Goal: Communication & Community: Share content

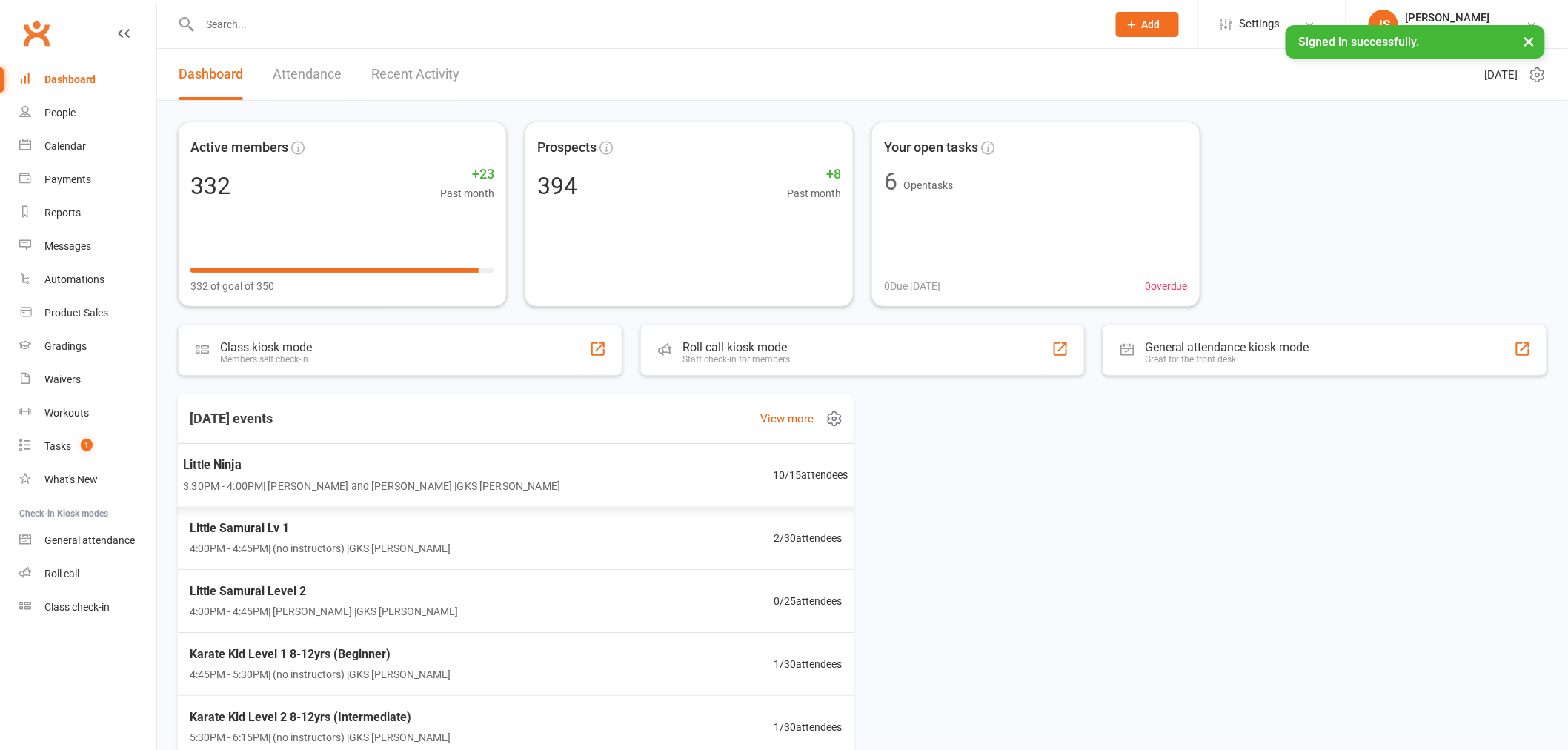
click at [556, 479] on div "Little Ninja 3:30PM - 4:00PM | [PERSON_NAME] and [PERSON_NAME] | GKS [PERSON_NA…" at bounding box center [516, 475] width 702 height 64
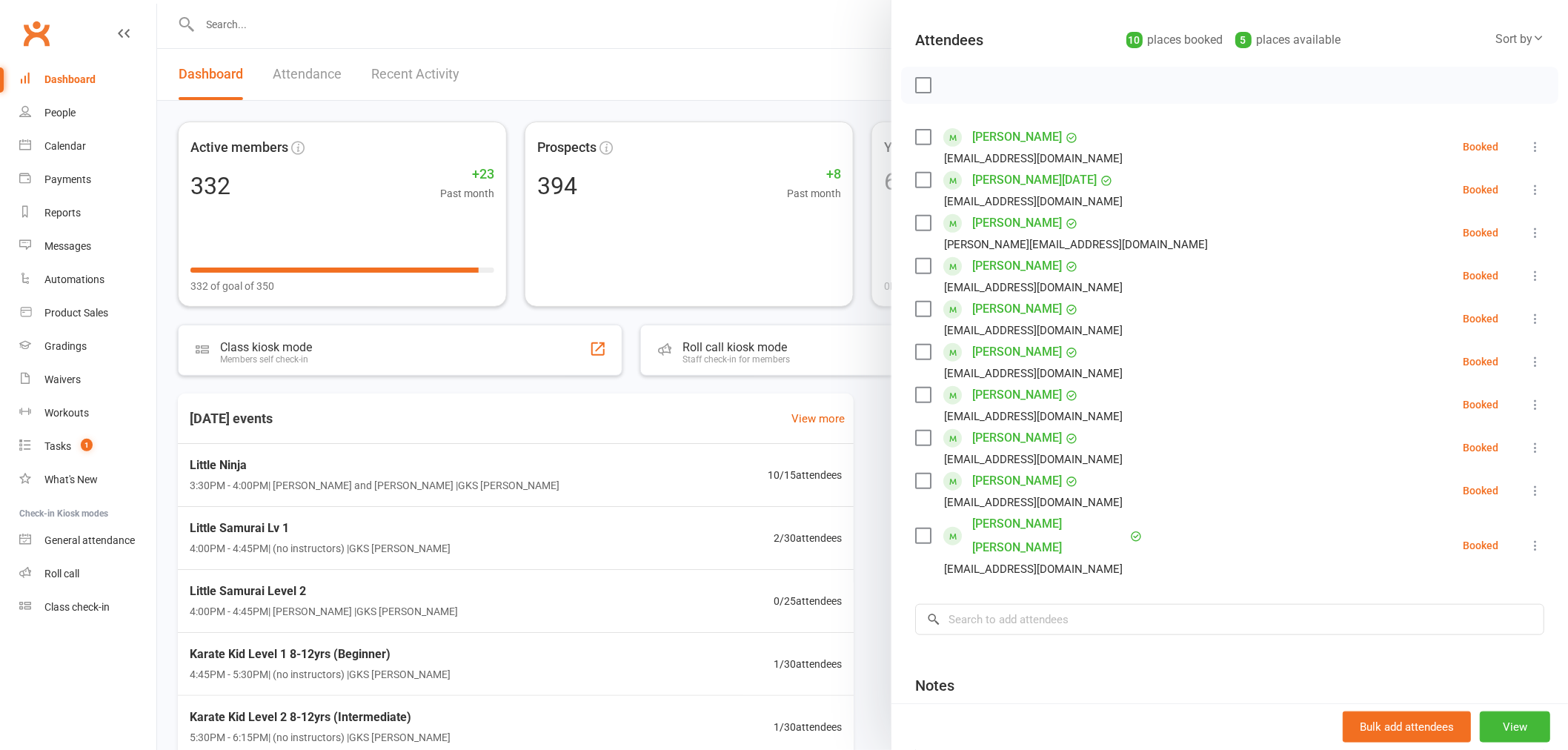
scroll to position [165, 0]
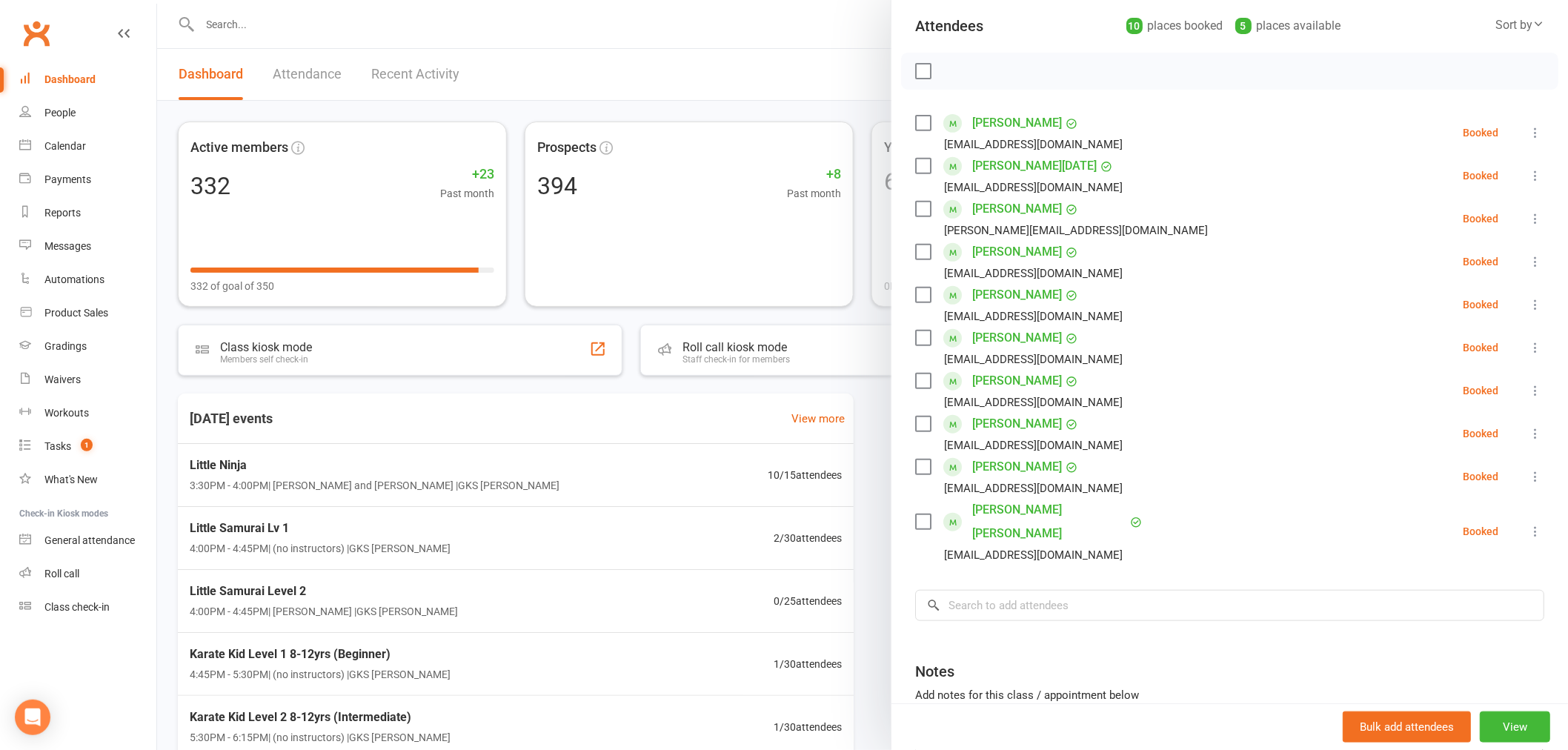
click at [1002, 167] on link "[PERSON_NAME][DATE]" at bounding box center [1034, 166] width 124 height 24
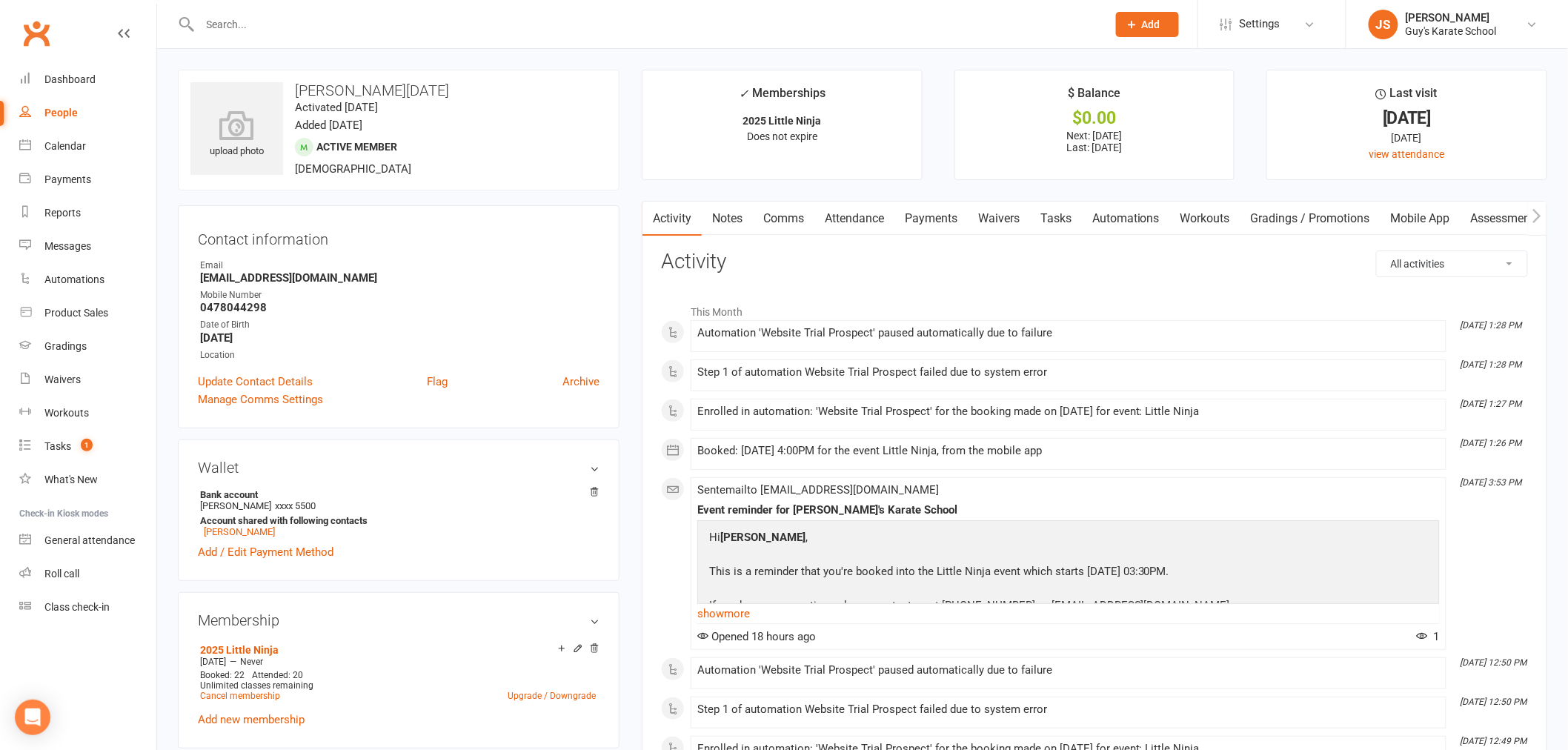
click at [958, 233] on link "Payments" at bounding box center [930, 218] width 74 height 34
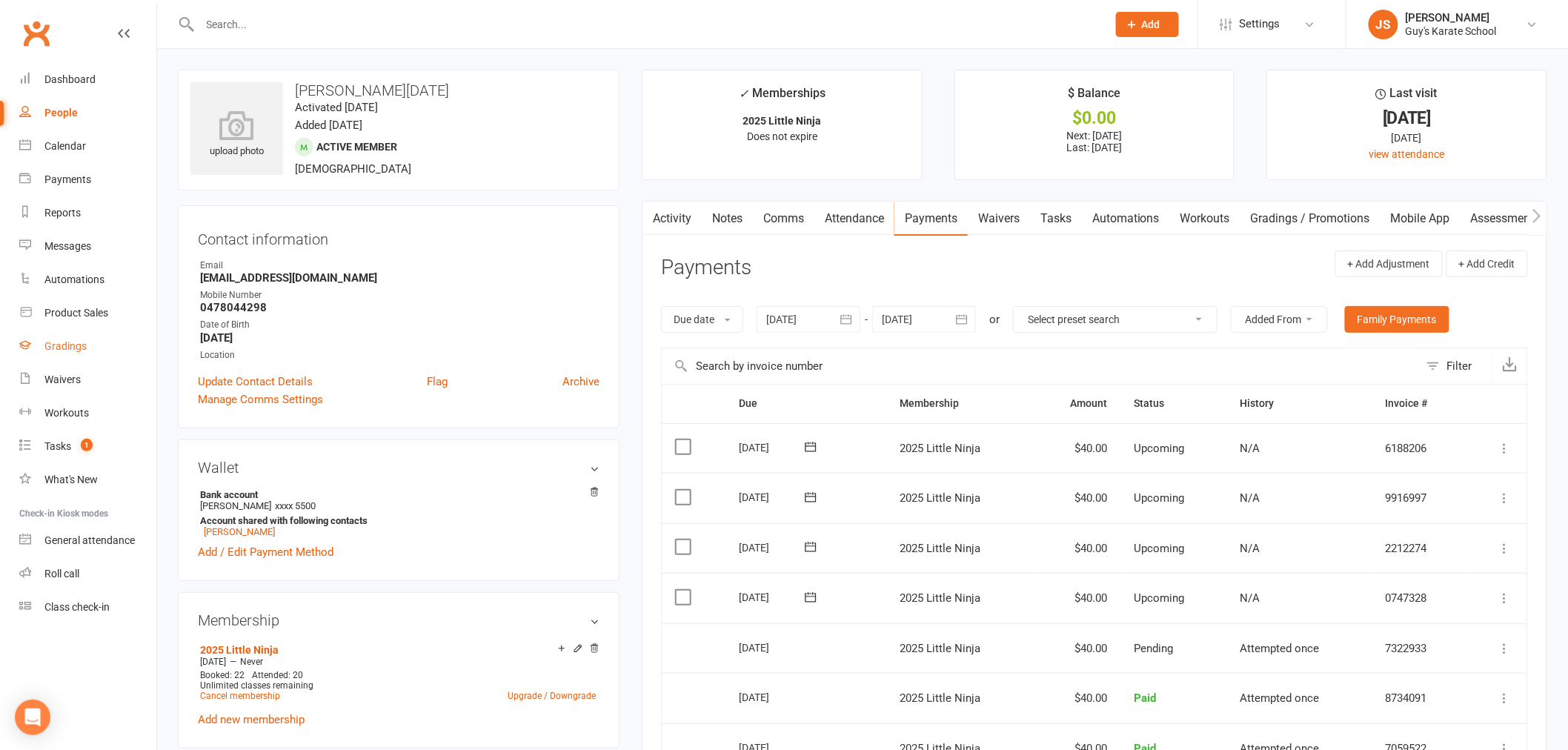
click at [82, 345] on div "Gradings" at bounding box center [65, 346] width 42 height 12
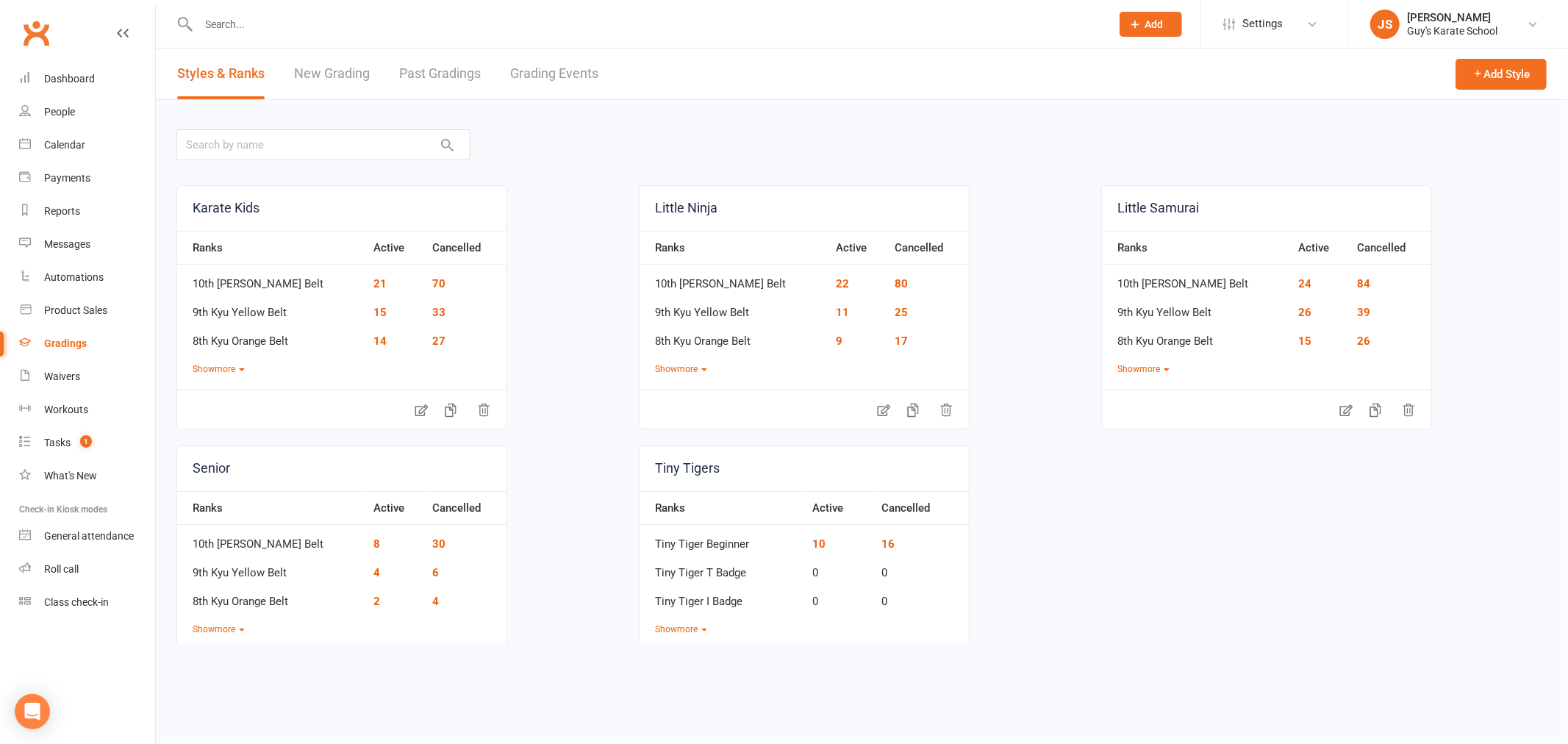
click at [524, 71] on link "Grading Events" at bounding box center [554, 74] width 88 height 51
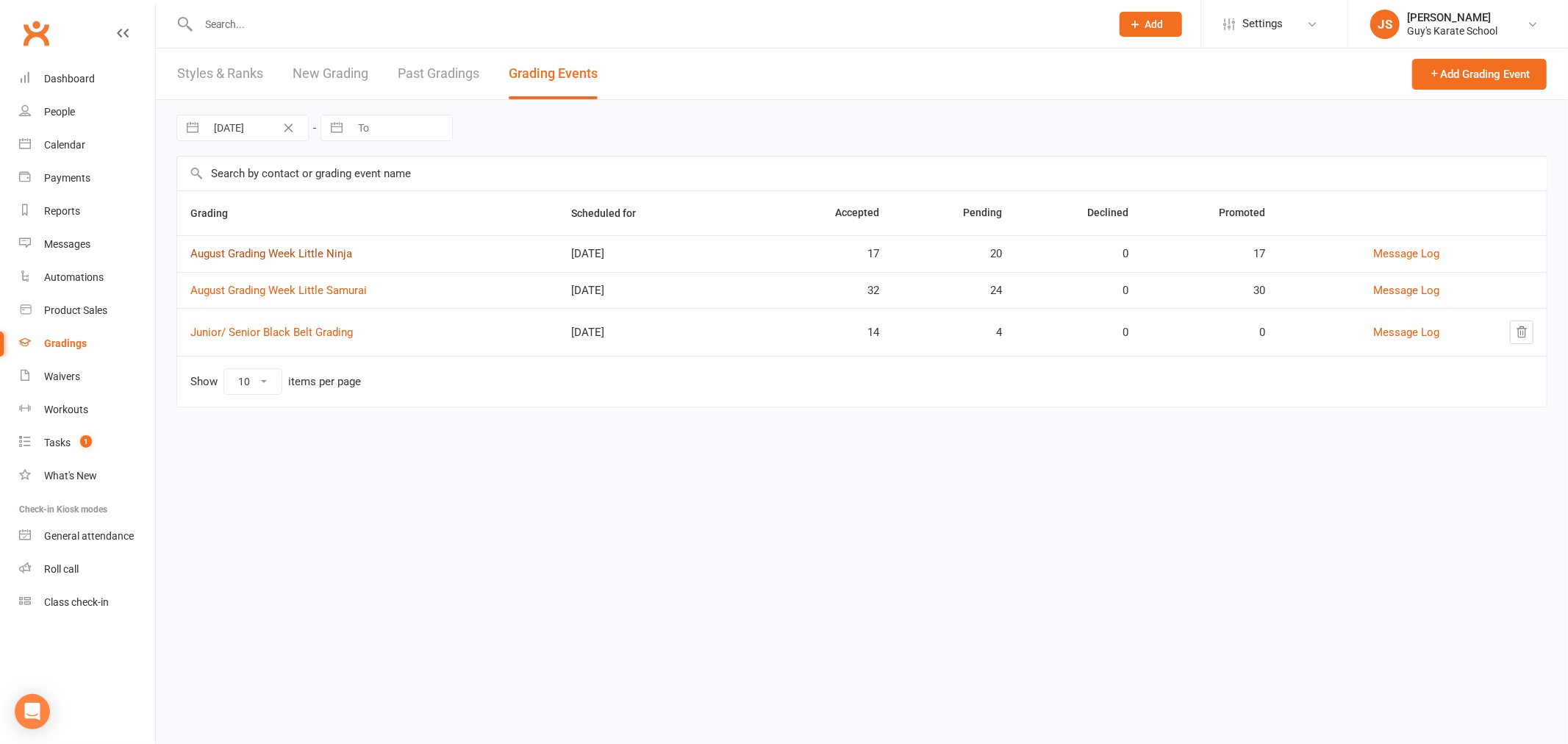
click at [306, 250] on link "August Grading Week Little Ninja" at bounding box center [272, 253] width 162 height 13
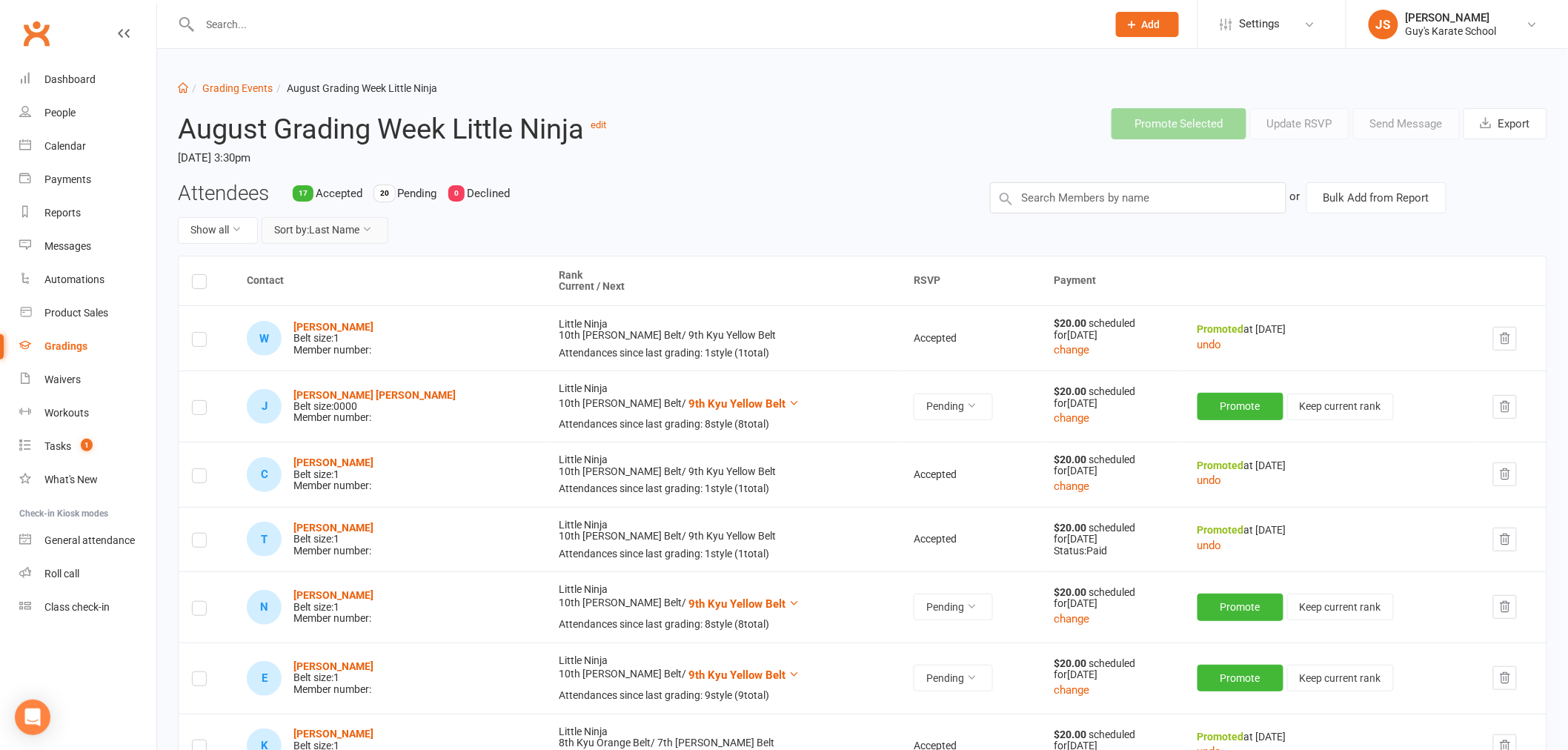
click at [343, 239] on button "Sort by: Last Name" at bounding box center [325, 230] width 127 height 27
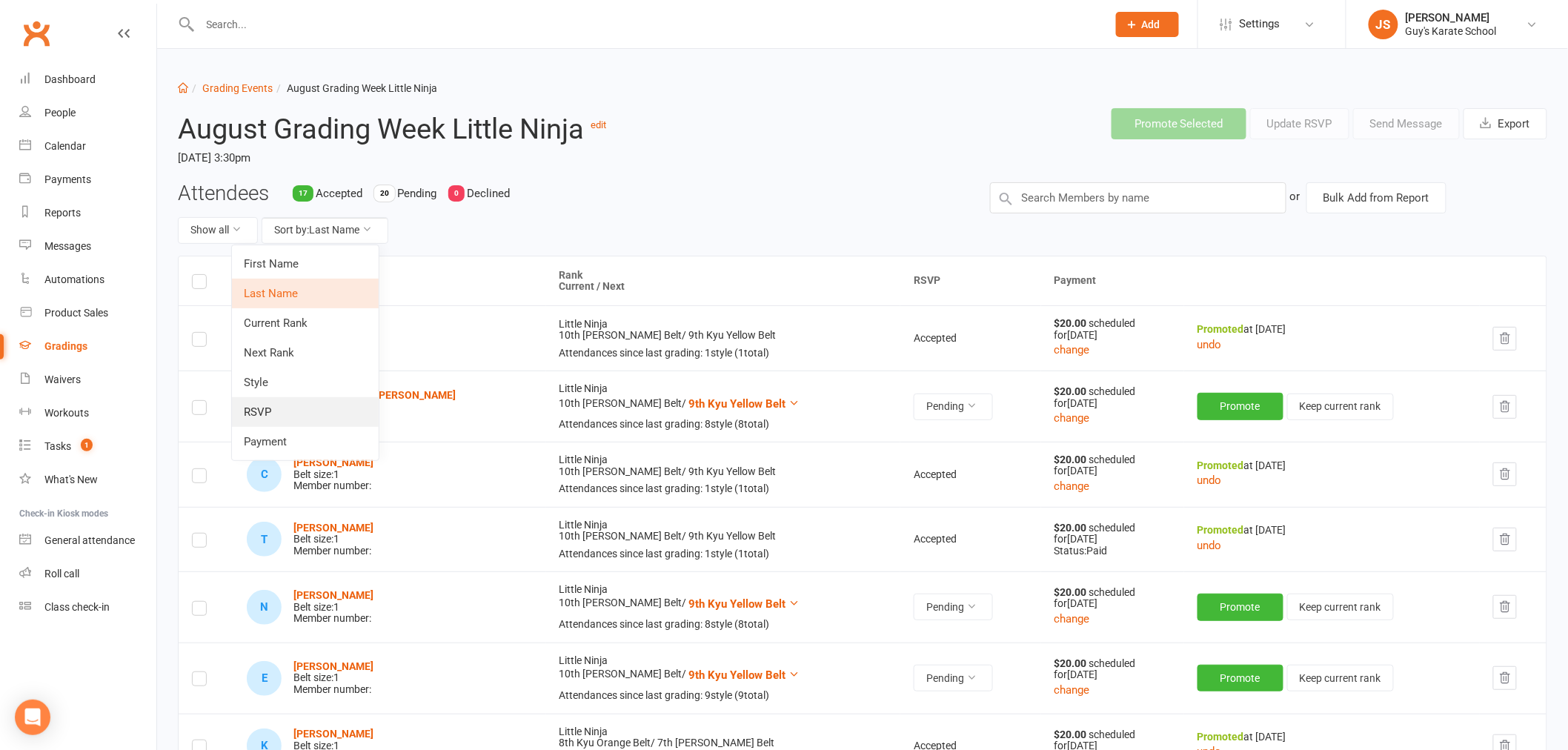
click at [298, 404] on link "RSVP" at bounding box center [305, 411] width 146 height 29
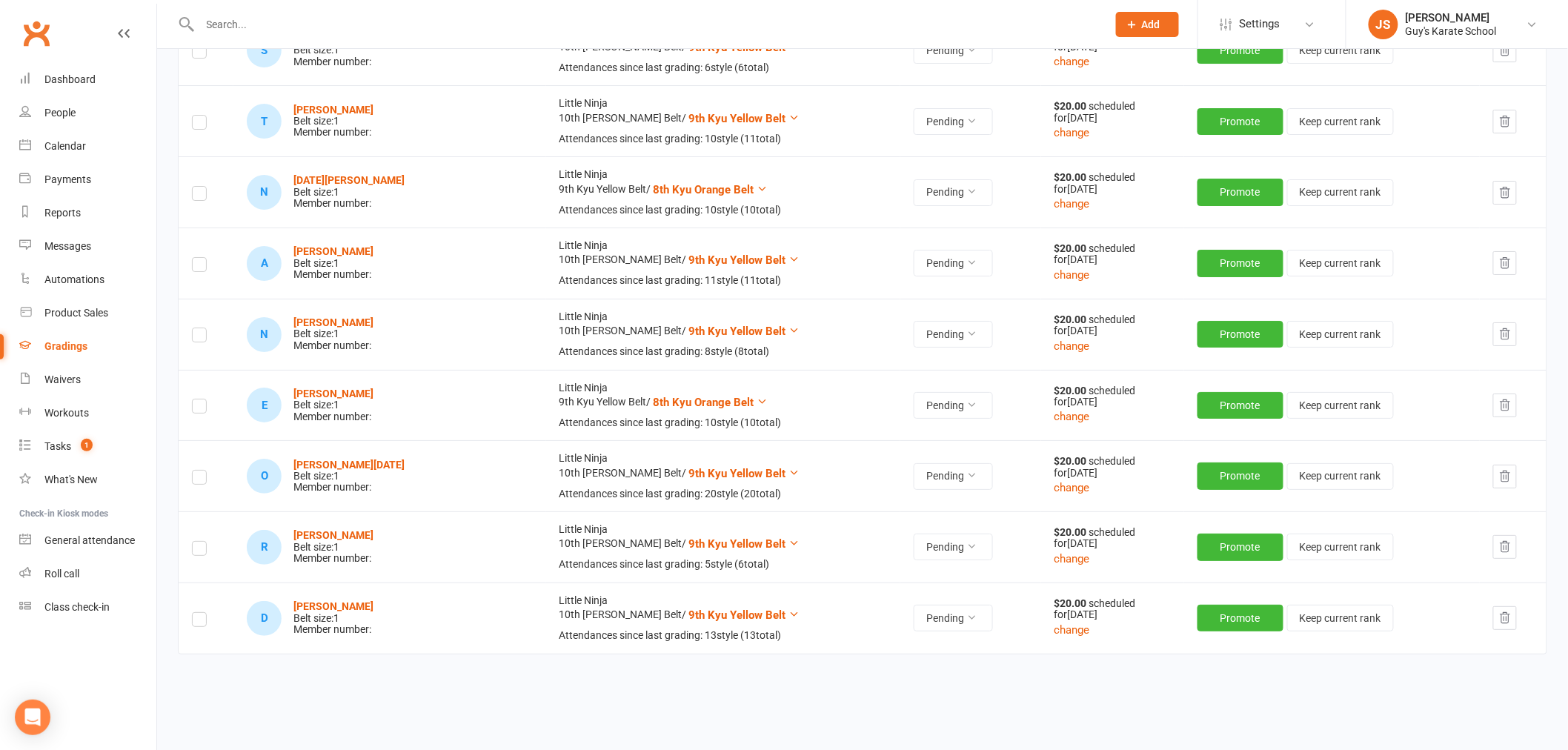
scroll to position [2215, 0]
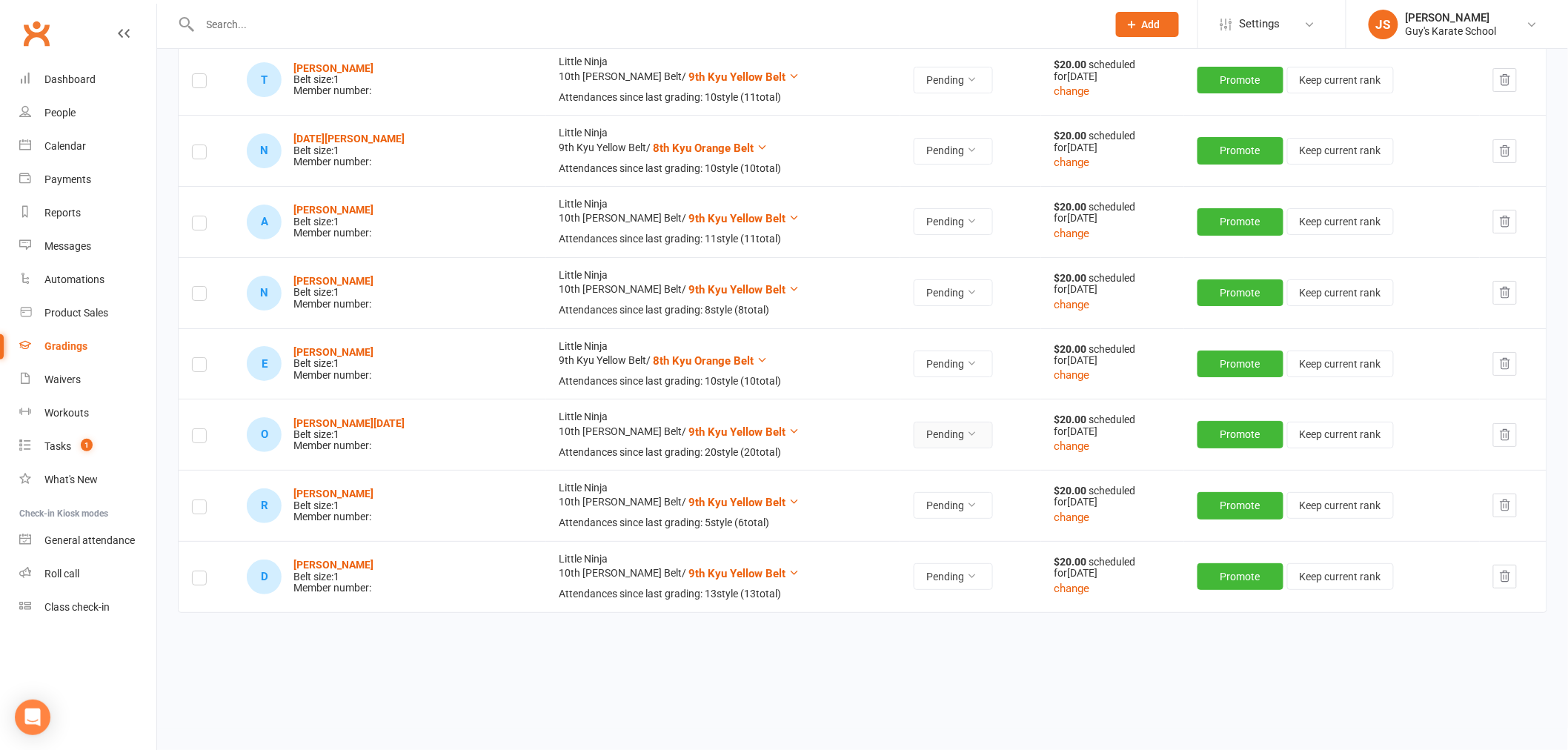
click at [914, 424] on button "Pending" at bounding box center [953, 435] width 79 height 27
click at [828, 471] on link "Accepted" at bounding box center [854, 469] width 146 height 29
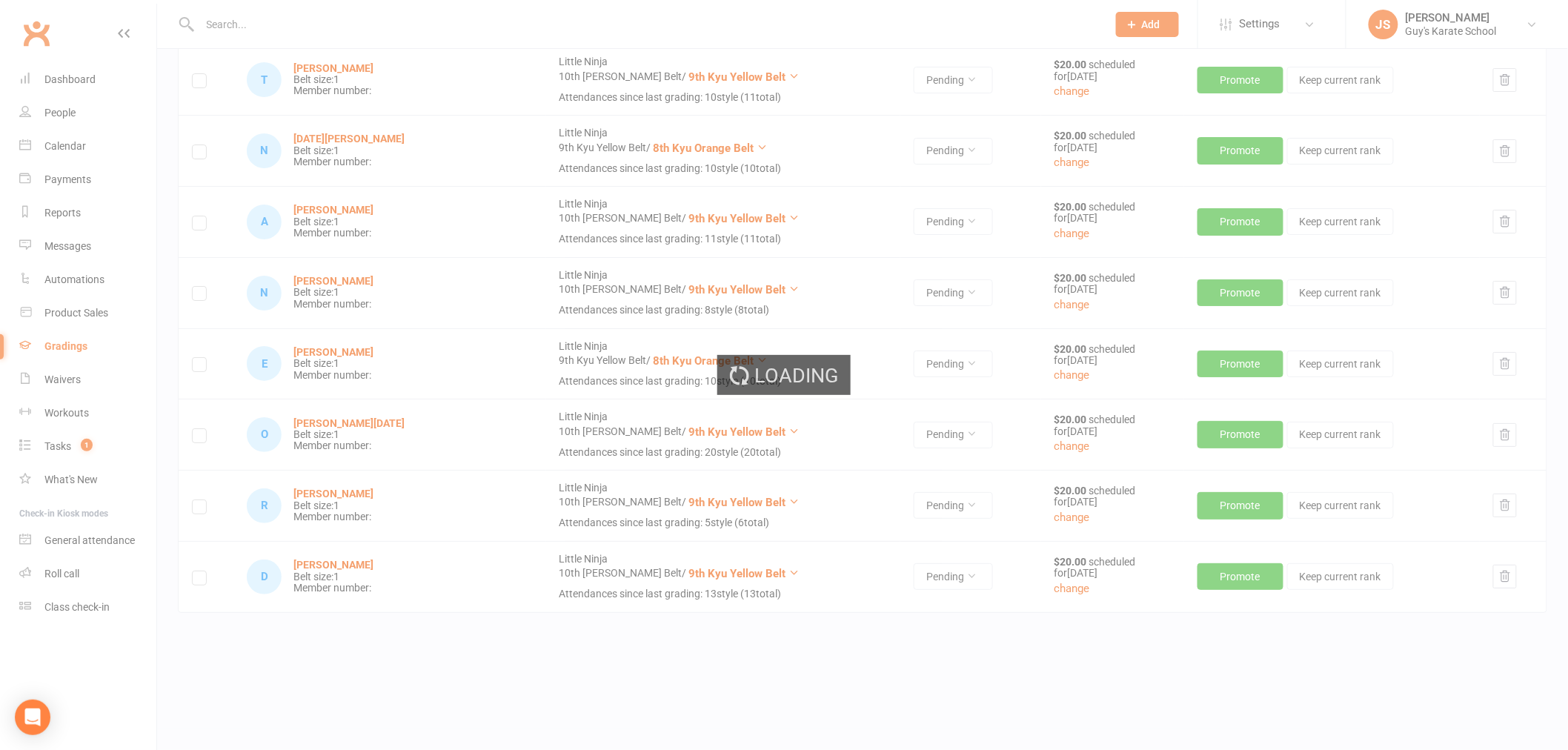
scroll to position [1009, 0]
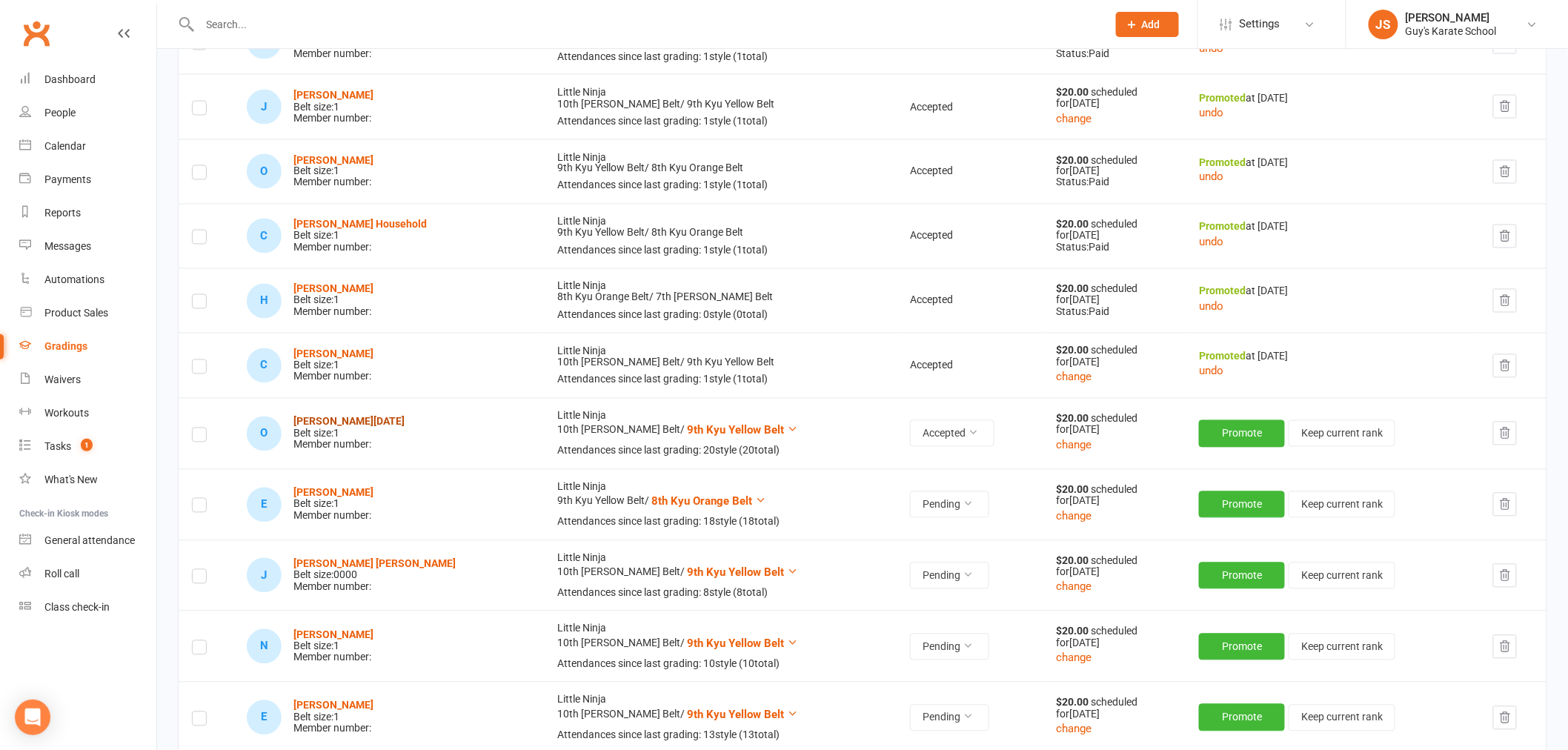
click at [343, 423] on strong "[PERSON_NAME][DATE]" at bounding box center [349, 421] width 111 height 12
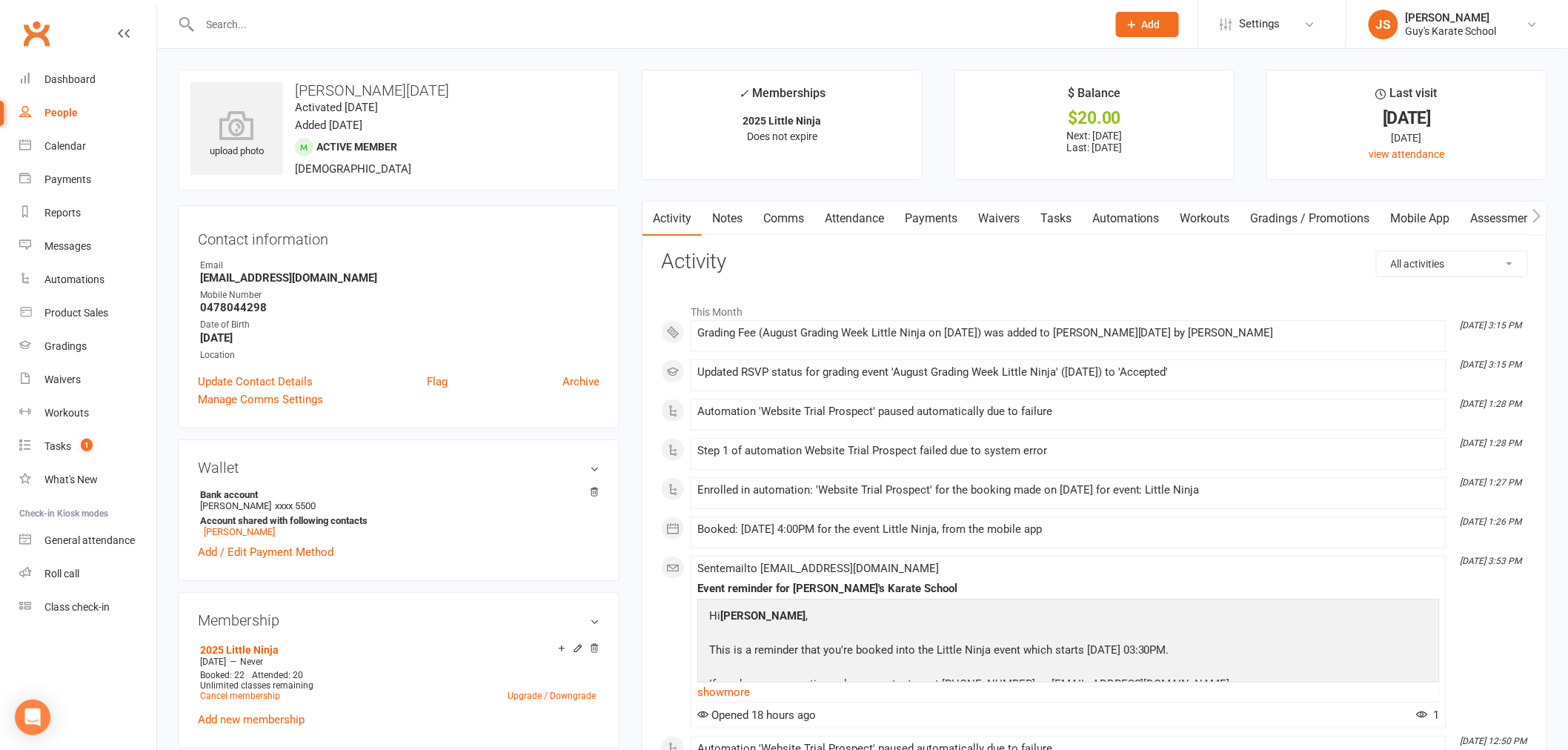
click at [928, 213] on link "Payments" at bounding box center [930, 218] width 74 height 34
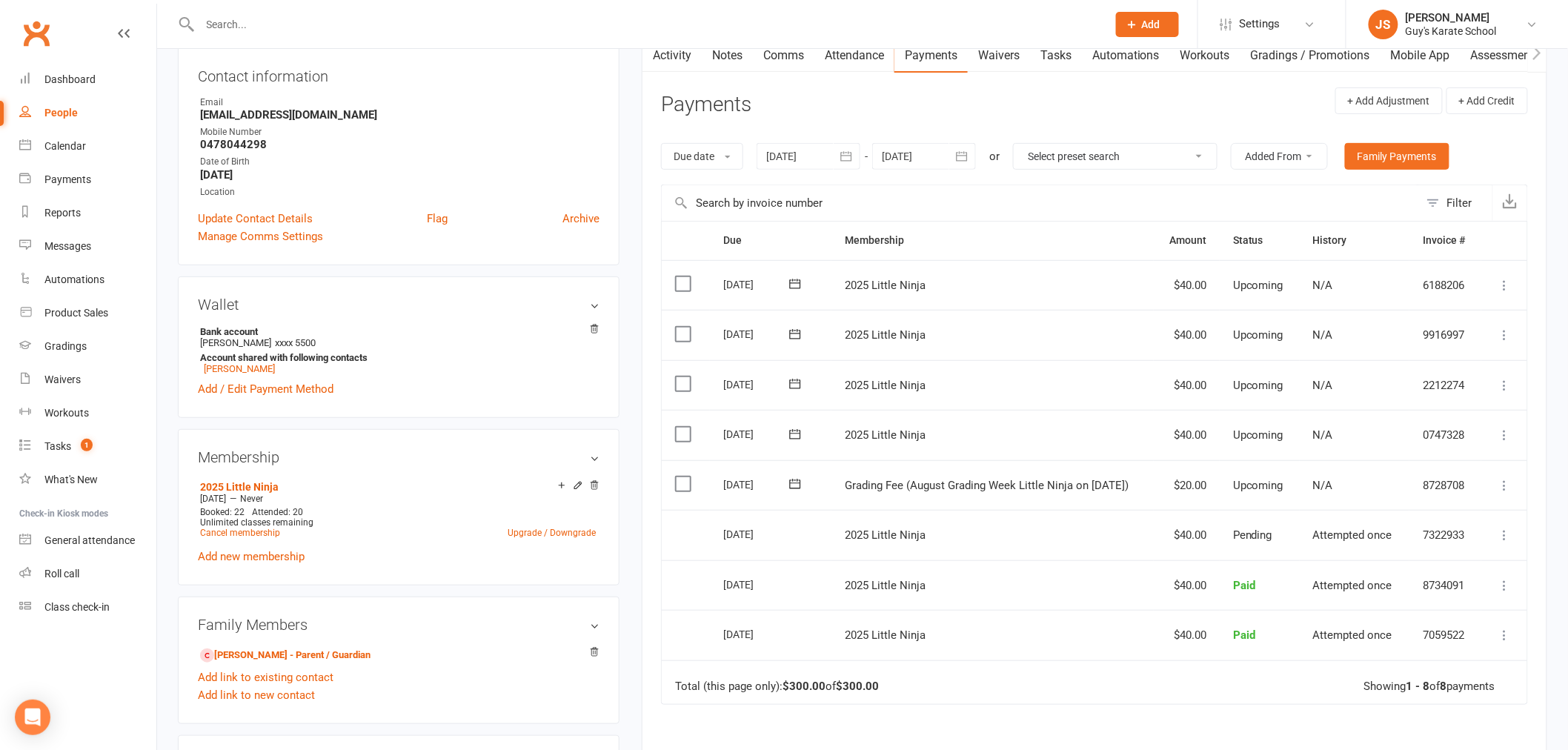
scroll to position [165, 0]
click at [1502, 484] on icon at bounding box center [1505, 483] width 15 height 15
click at [1487, 545] on link "Mark as Paid (POS)" at bounding box center [1439, 542] width 146 height 29
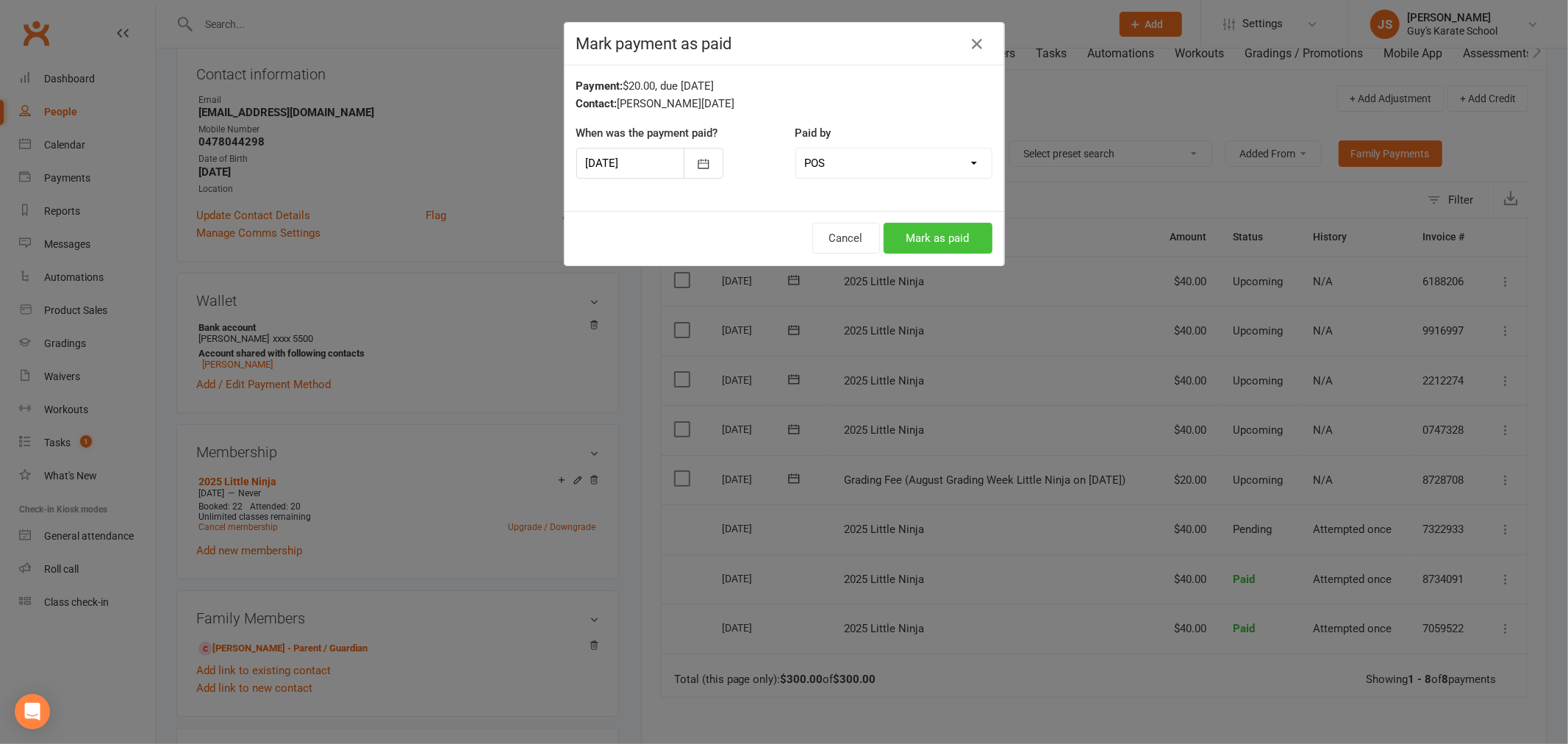
click at [953, 239] on button "Mark as paid" at bounding box center [938, 238] width 109 height 31
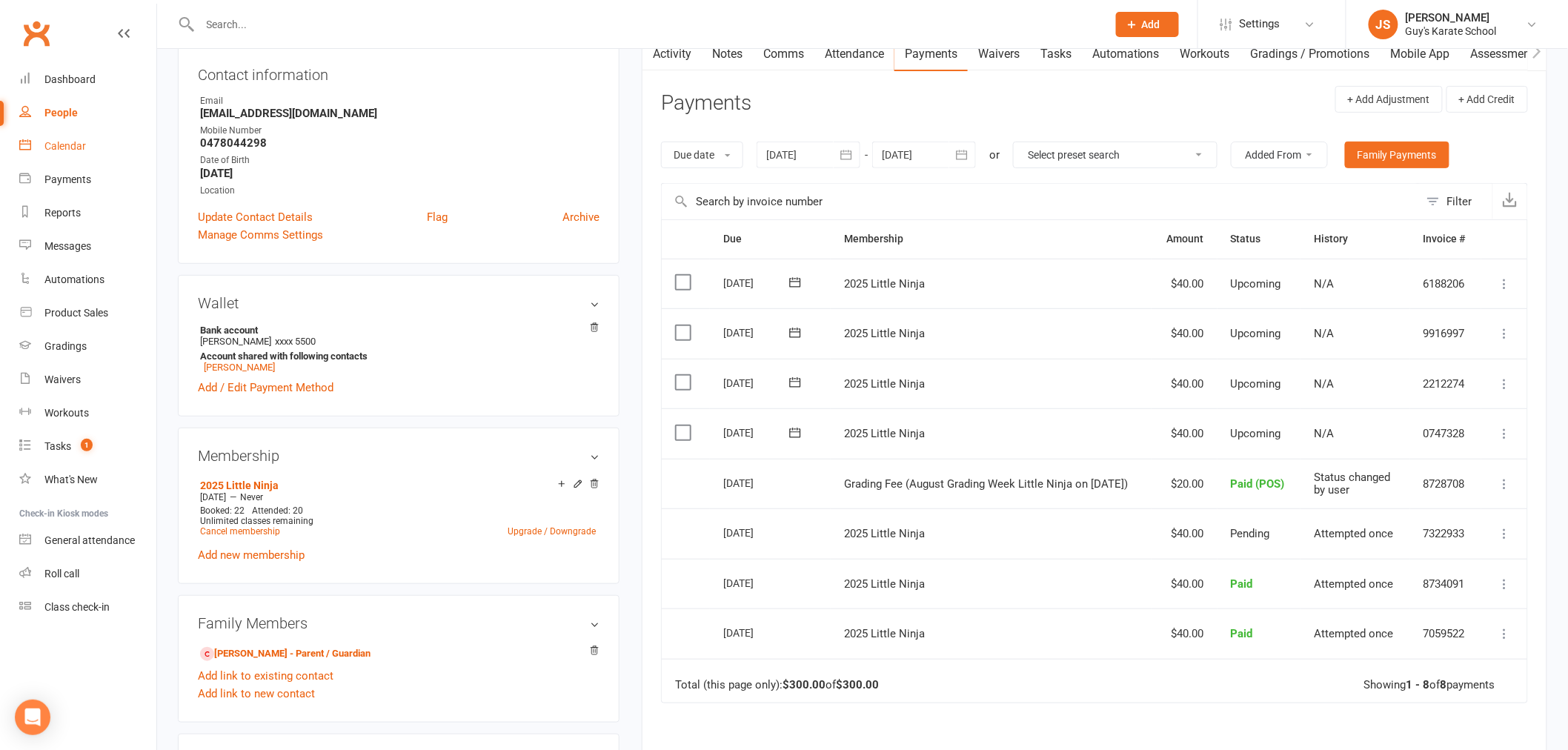
click at [76, 146] on div "Calendar" at bounding box center [65, 146] width 41 height 12
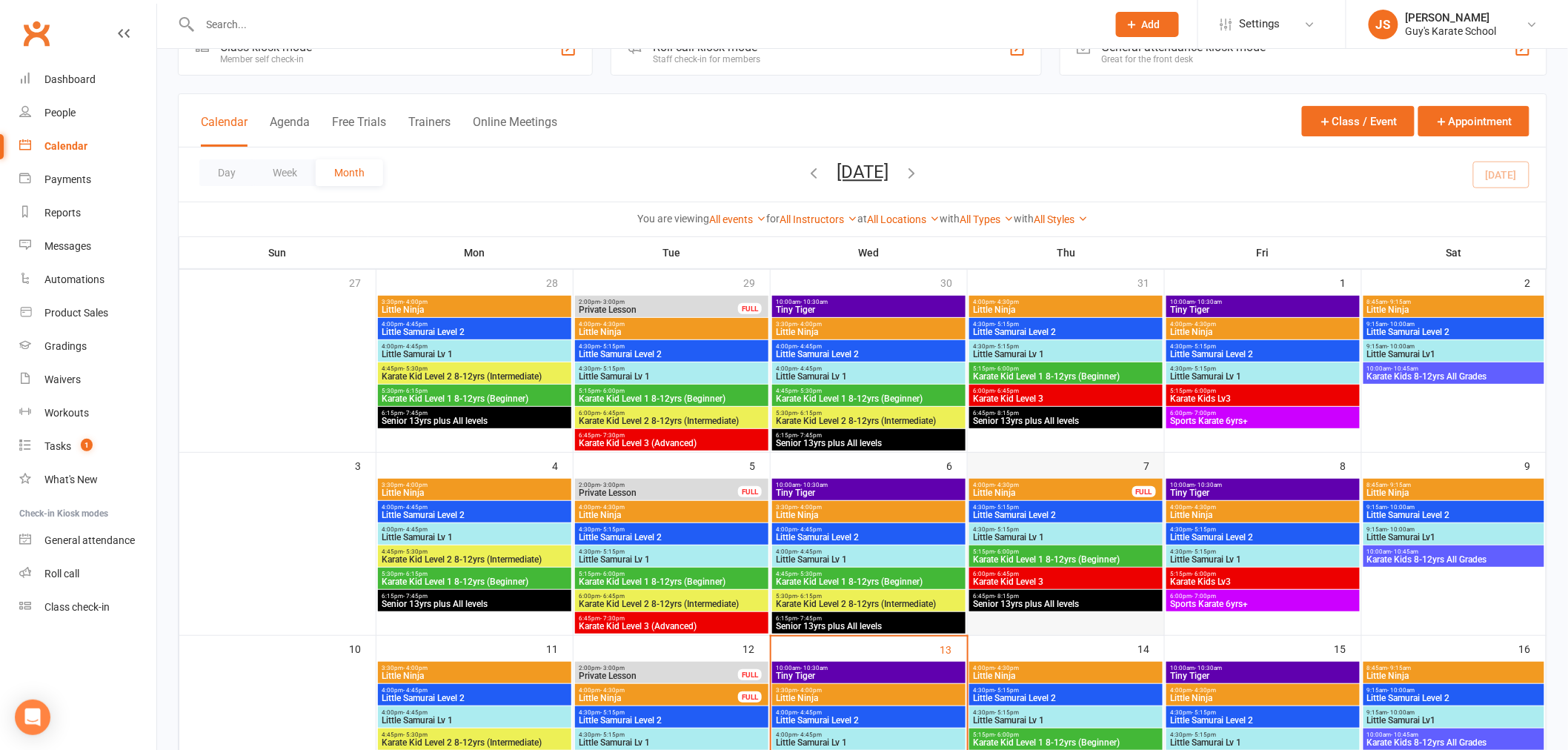
scroll to position [247, 0]
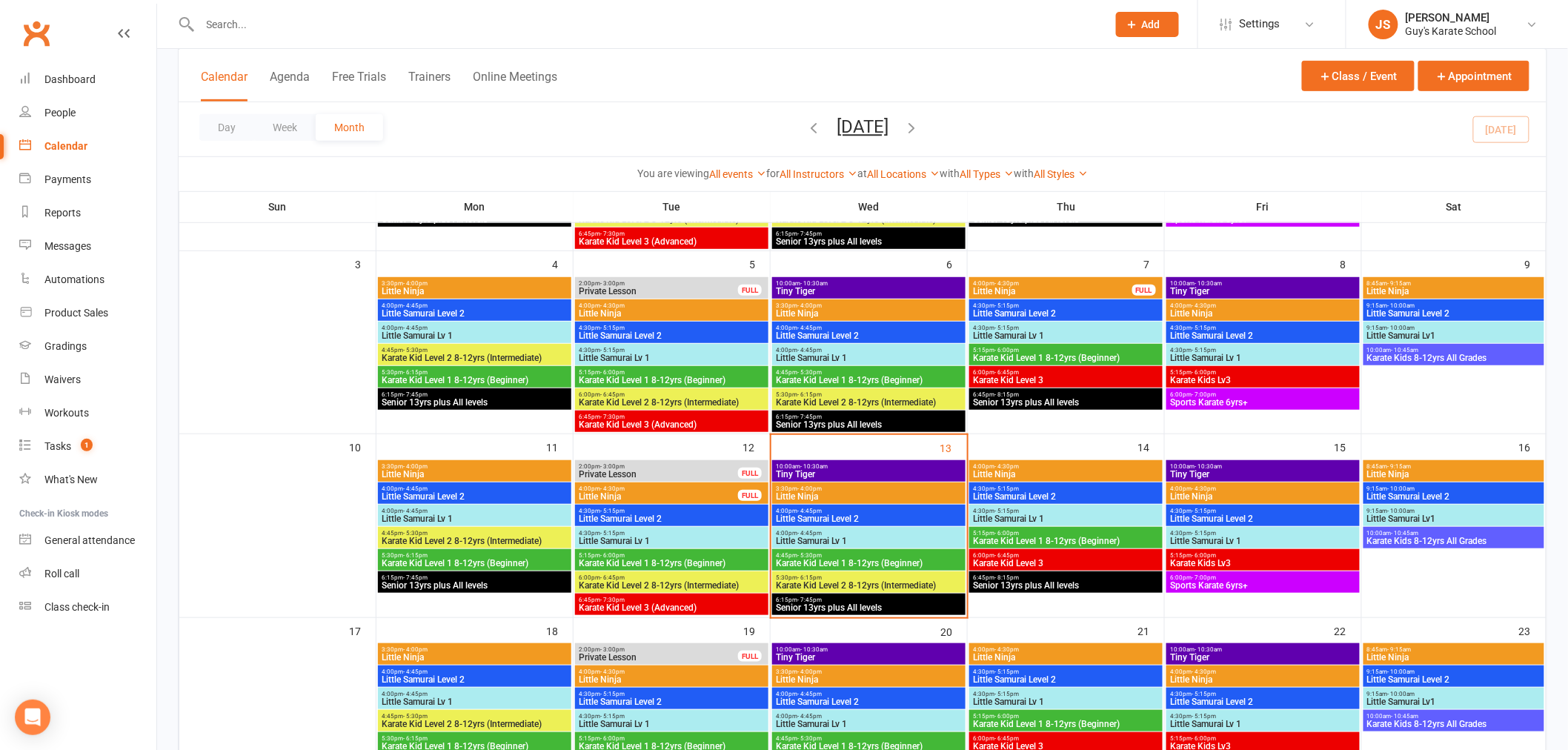
click at [859, 496] on span "Little Ninja" at bounding box center [869, 496] width 187 height 9
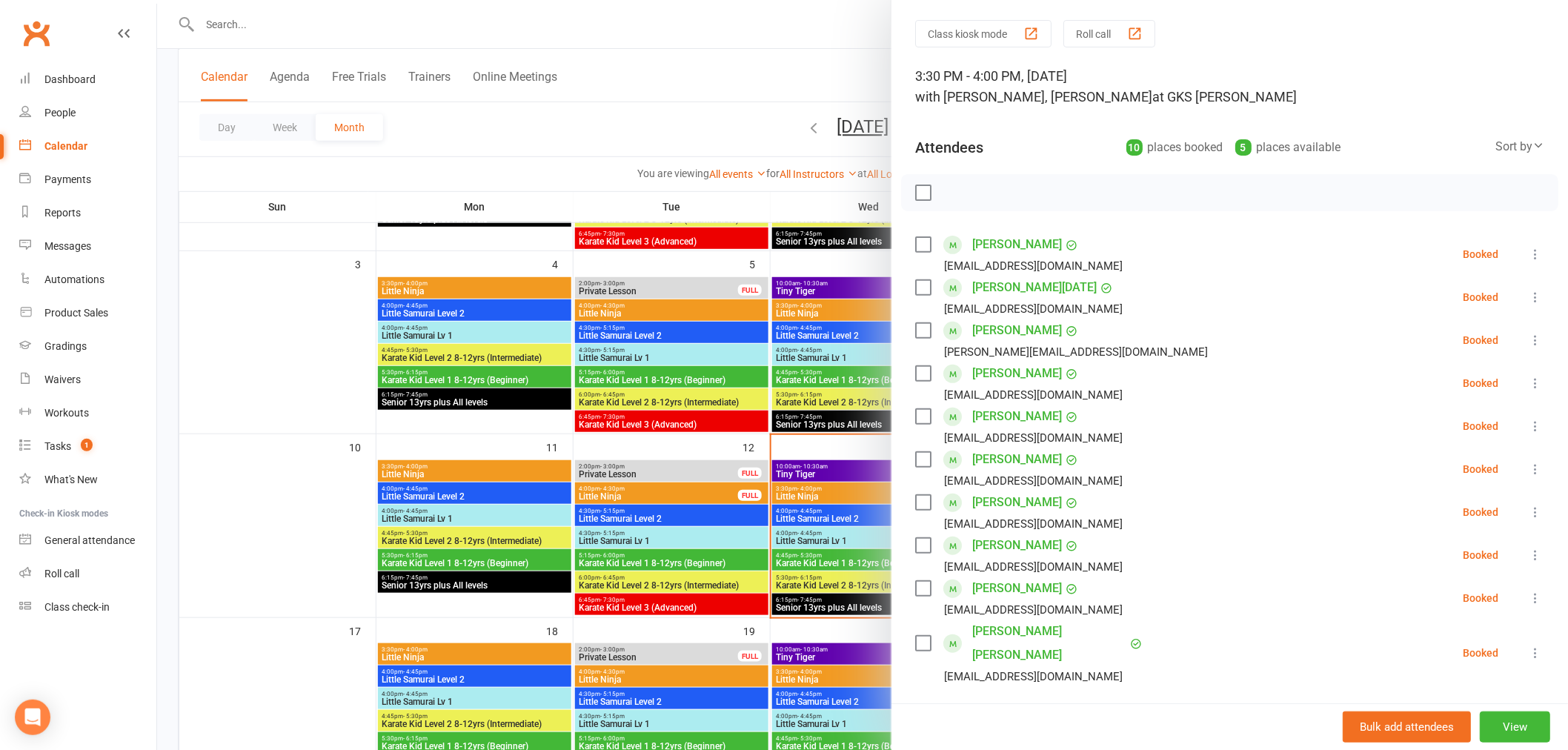
scroll to position [82, 0]
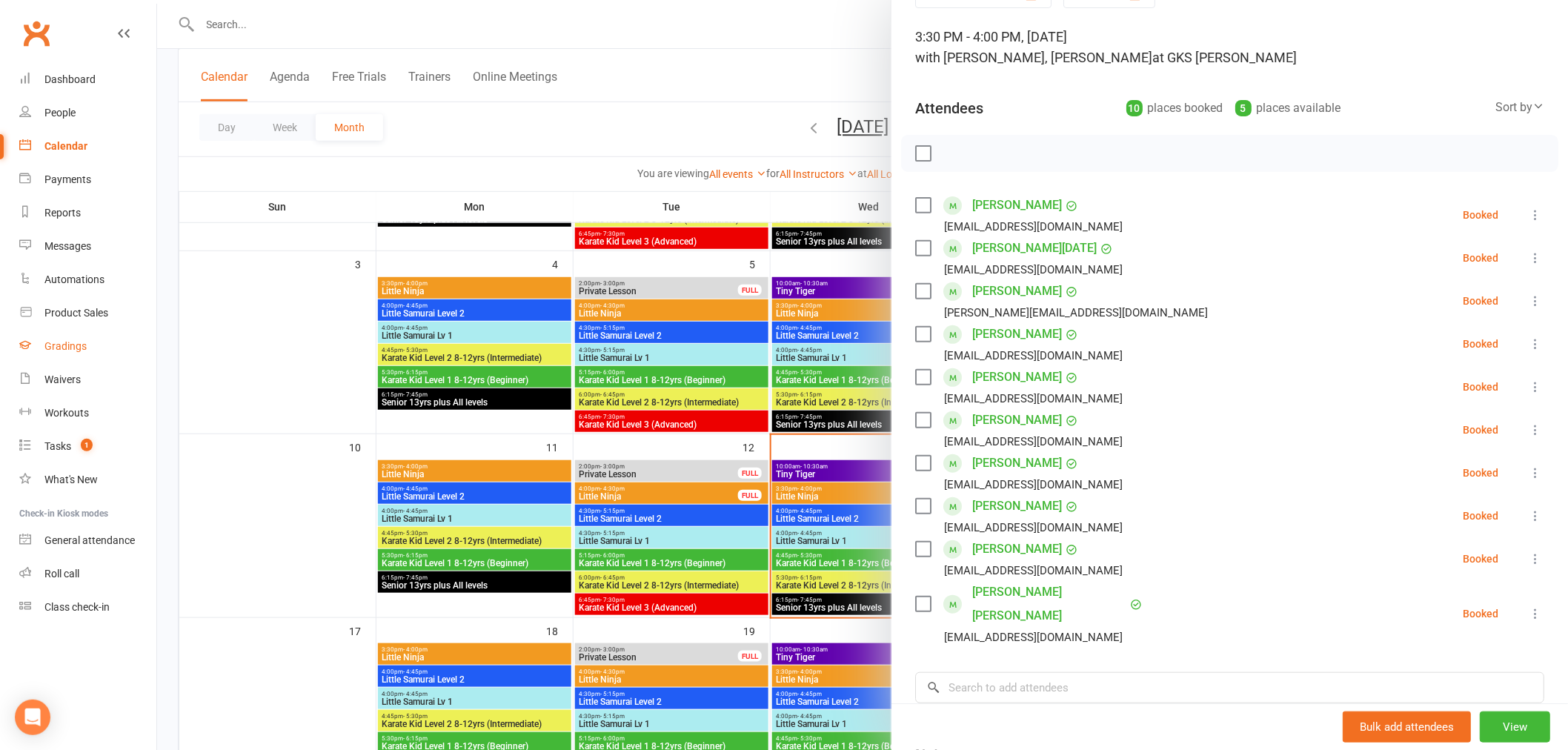
click at [46, 344] on div "Gradings" at bounding box center [65, 346] width 42 height 12
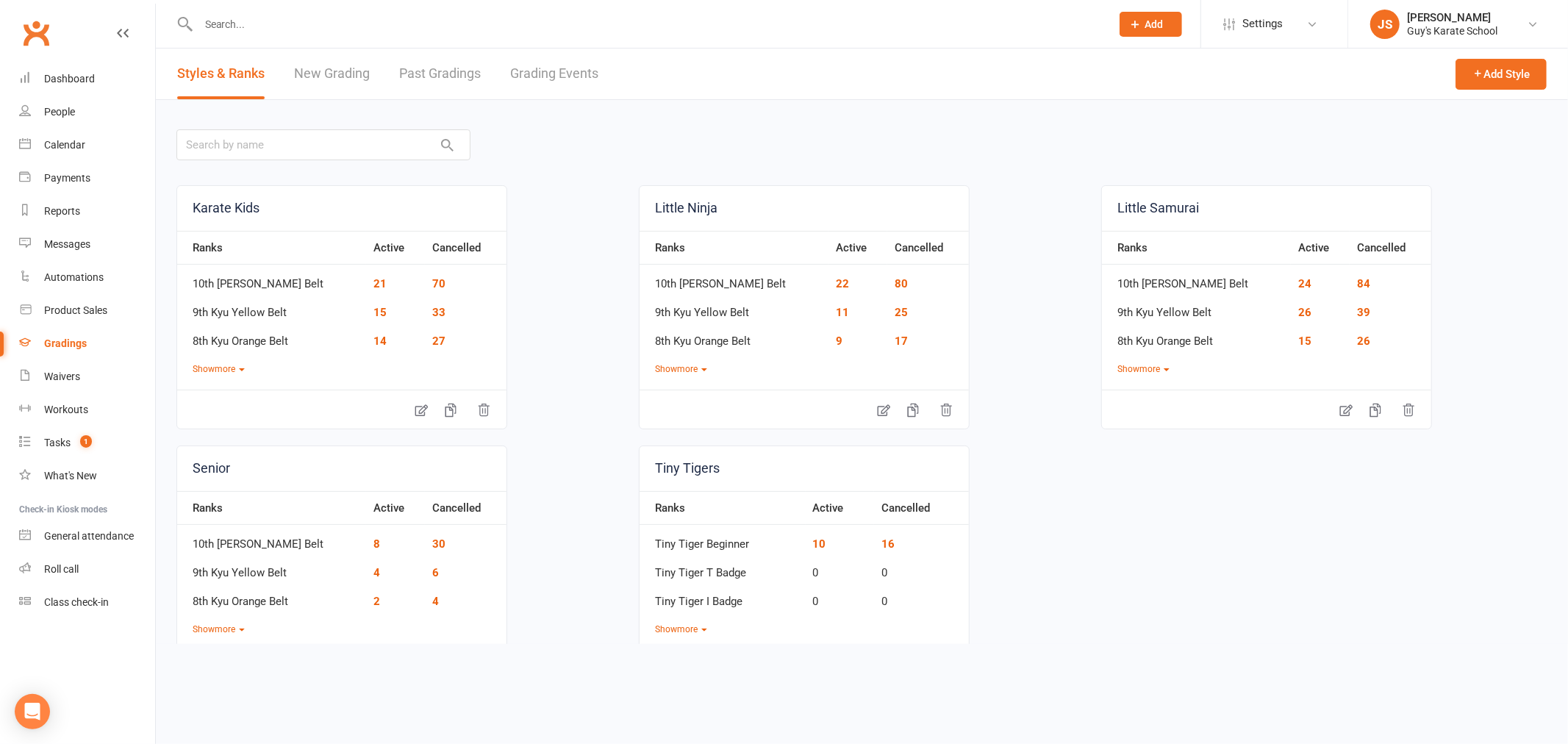
click at [527, 71] on link "Grading Events" at bounding box center [554, 74] width 88 height 51
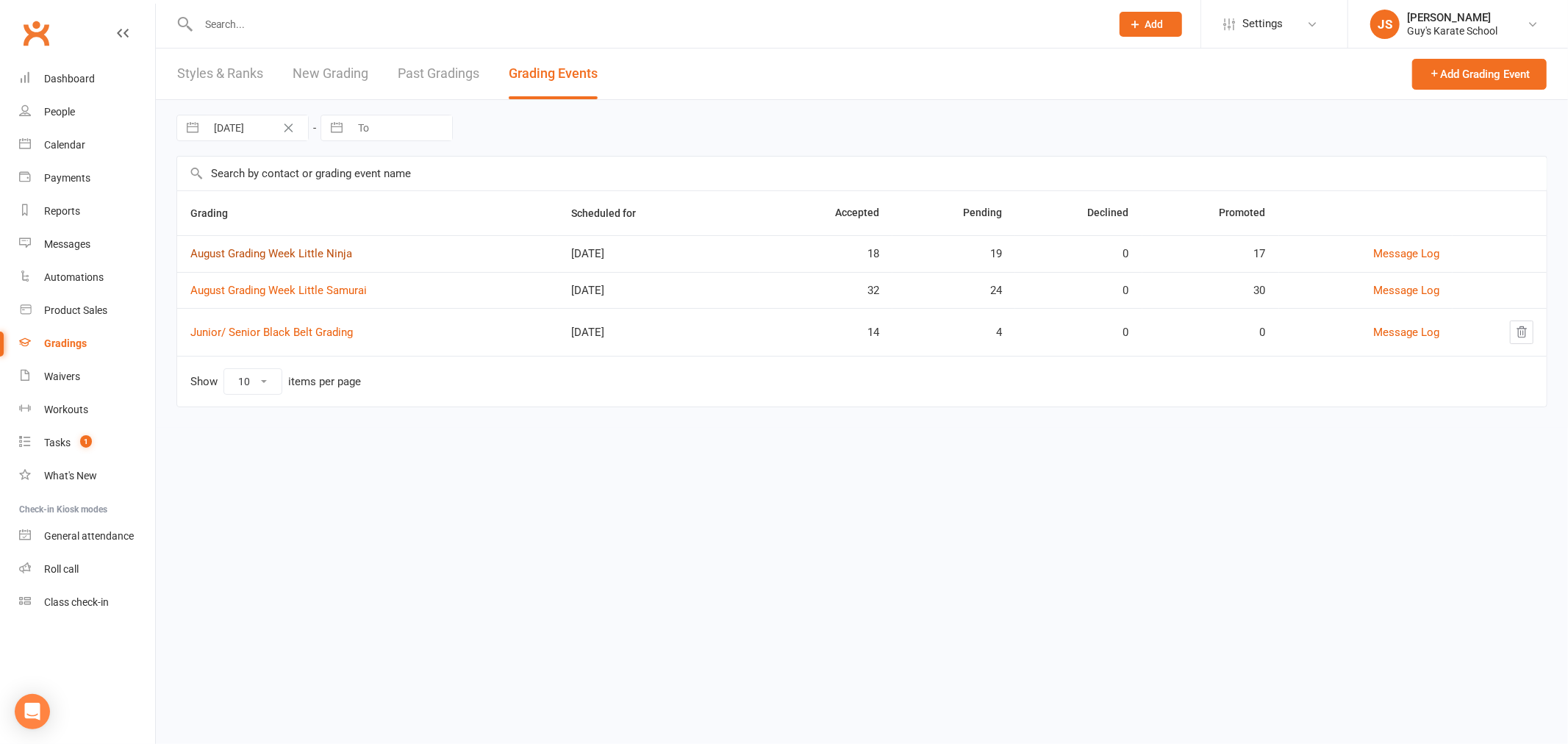
click at [321, 257] on link "August Grading Week Little Ninja" at bounding box center [272, 253] width 162 height 13
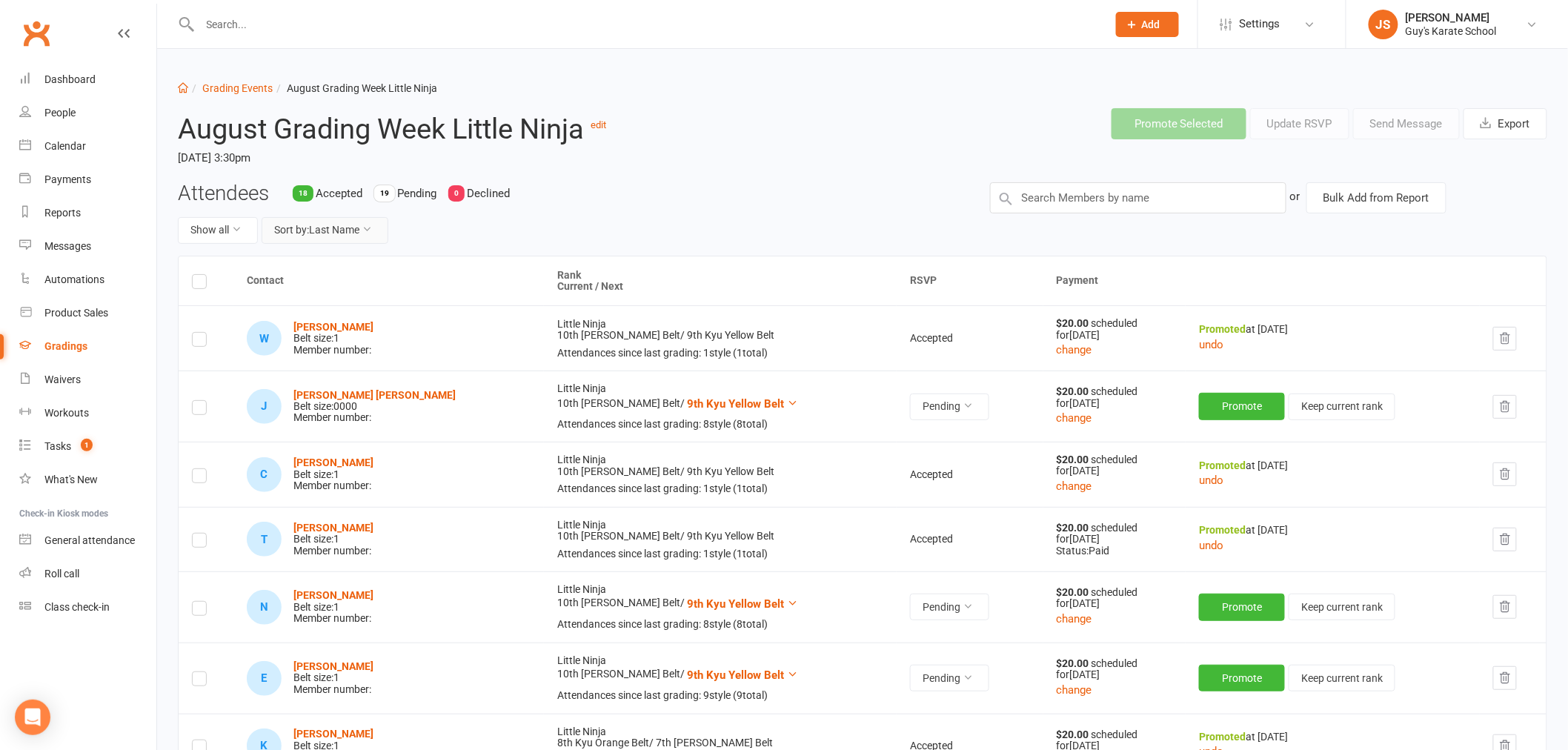
click at [334, 236] on button "Sort by: Last Name" at bounding box center [325, 230] width 127 height 27
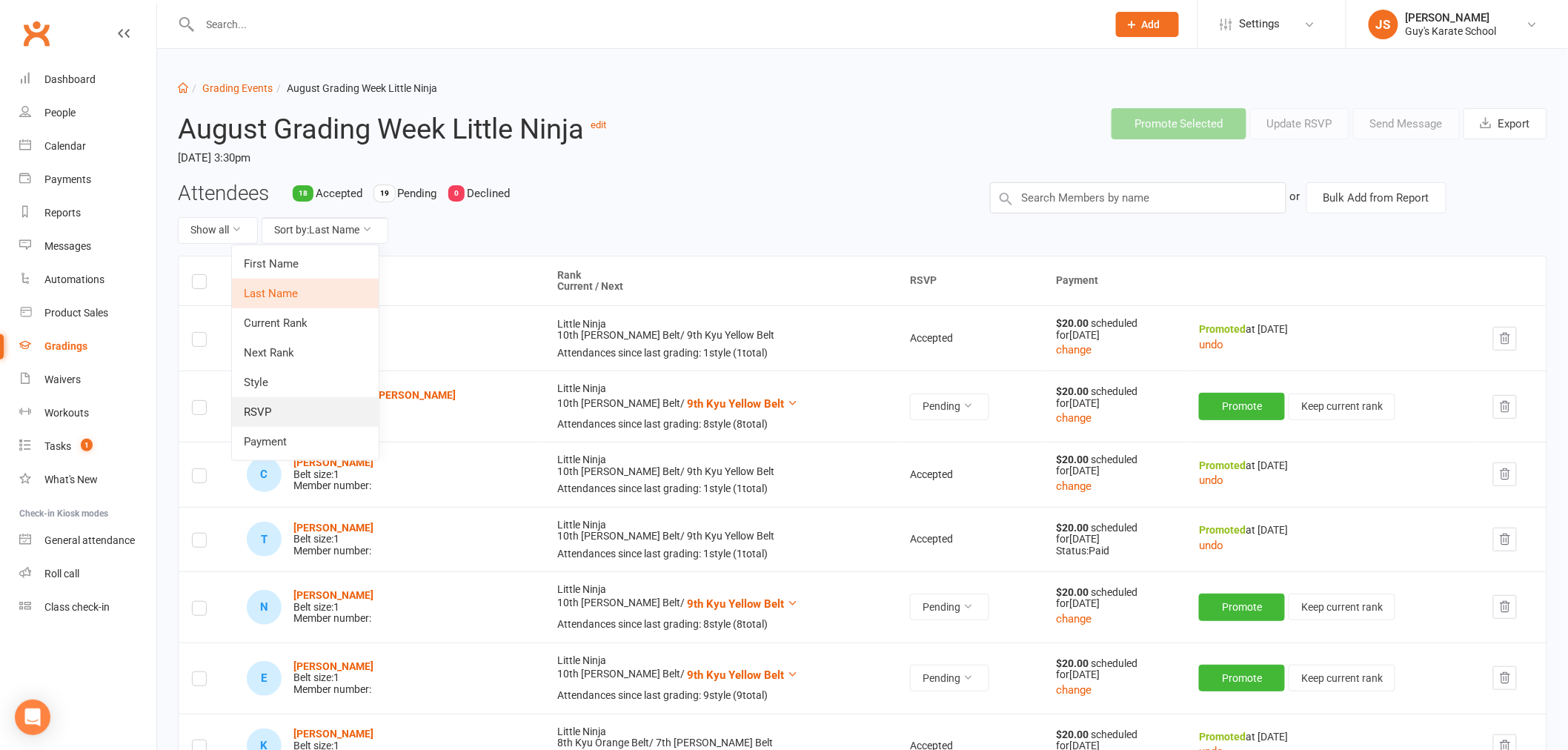
click at [305, 406] on link "RSVP" at bounding box center [305, 411] width 146 height 29
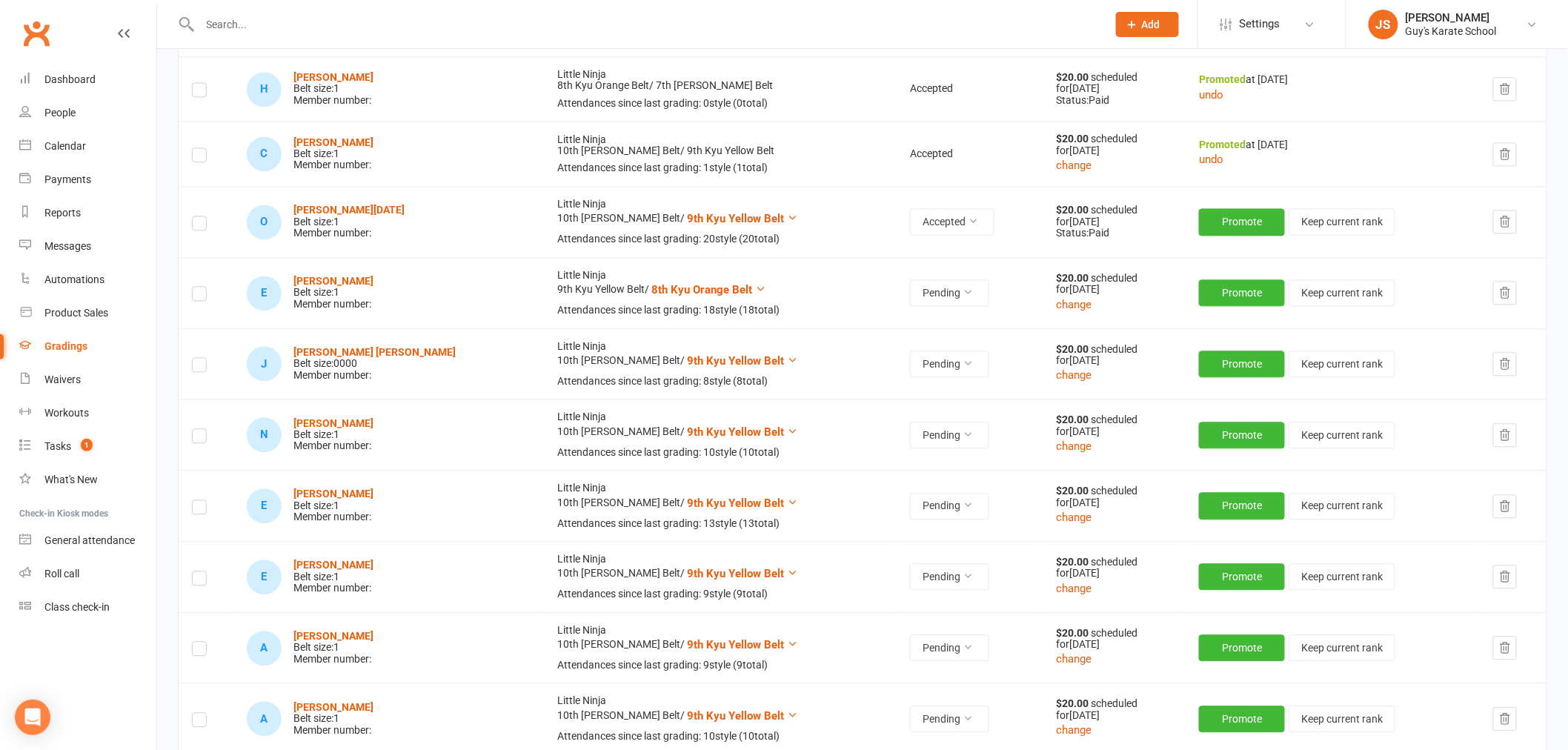
scroll to position [1152, 0]
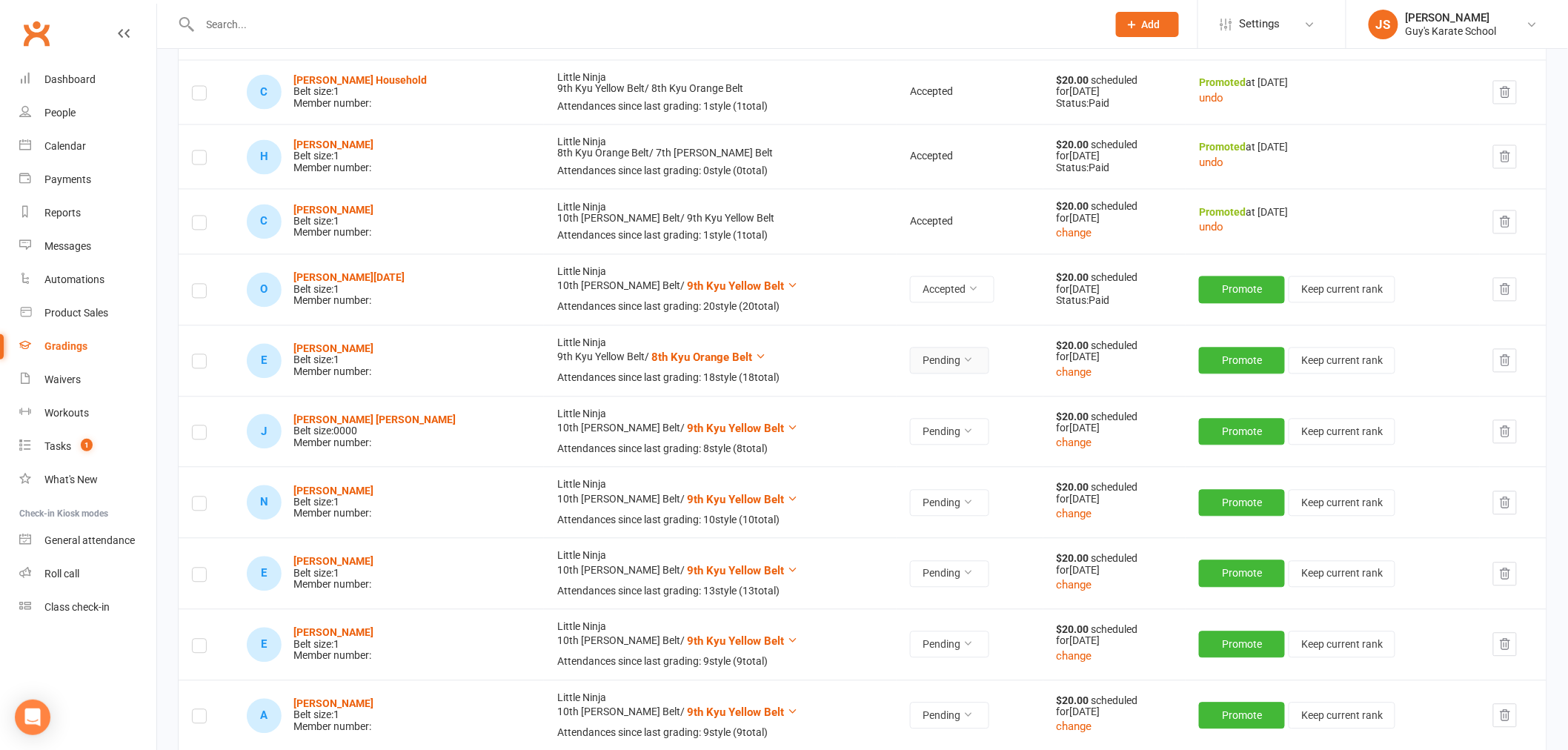
click at [910, 357] on button "Pending" at bounding box center [949, 361] width 79 height 27
click at [883, 396] on link "Accepted" at bounding box center [849, 395] width 146 height 29
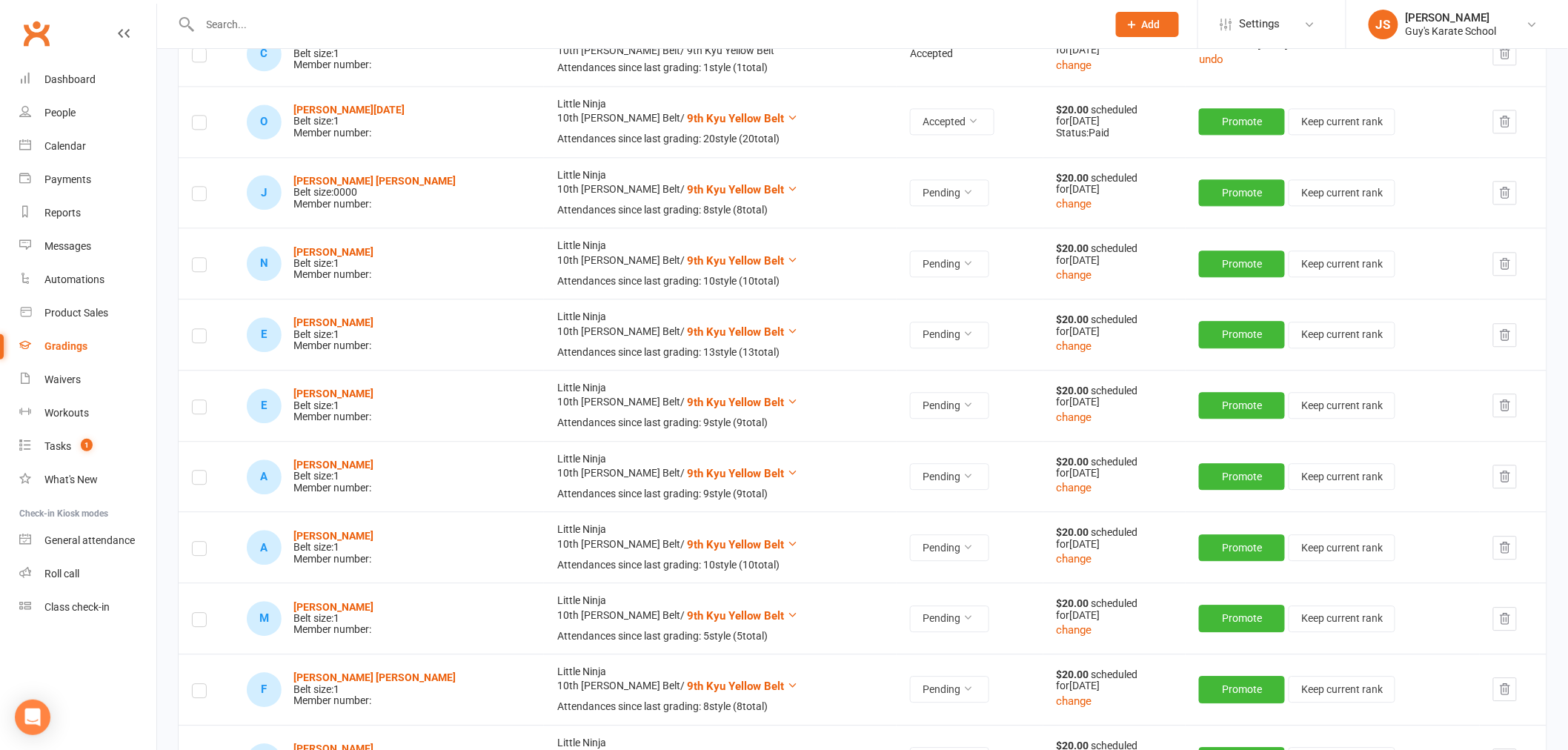
scroll to position [1420, 0]
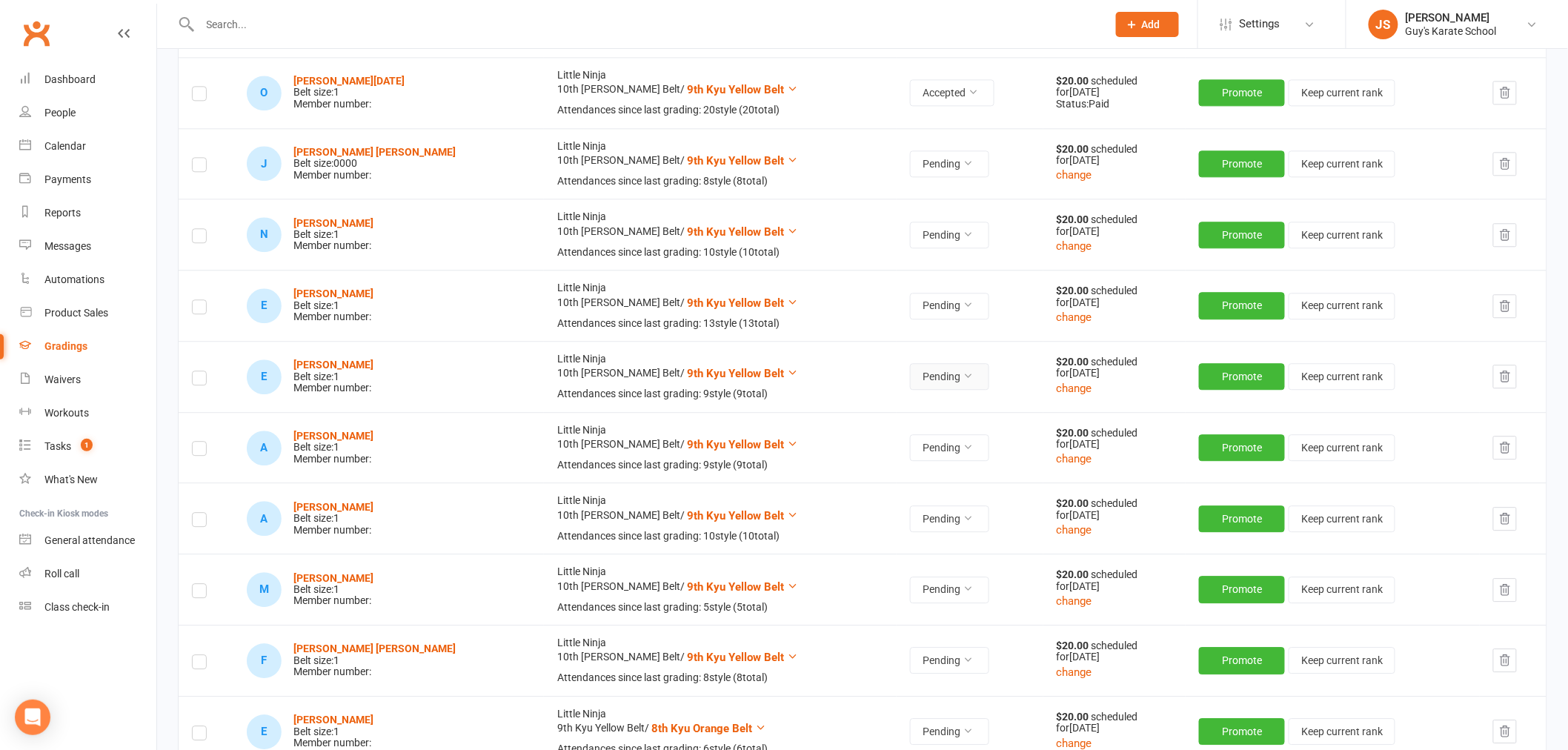
click at [963, 378] on icon at bounding box center [968, 375] width 10 height 10
click at [869, 406] on link "Accepted" at bounding box center [849, 411] width 146 height 29
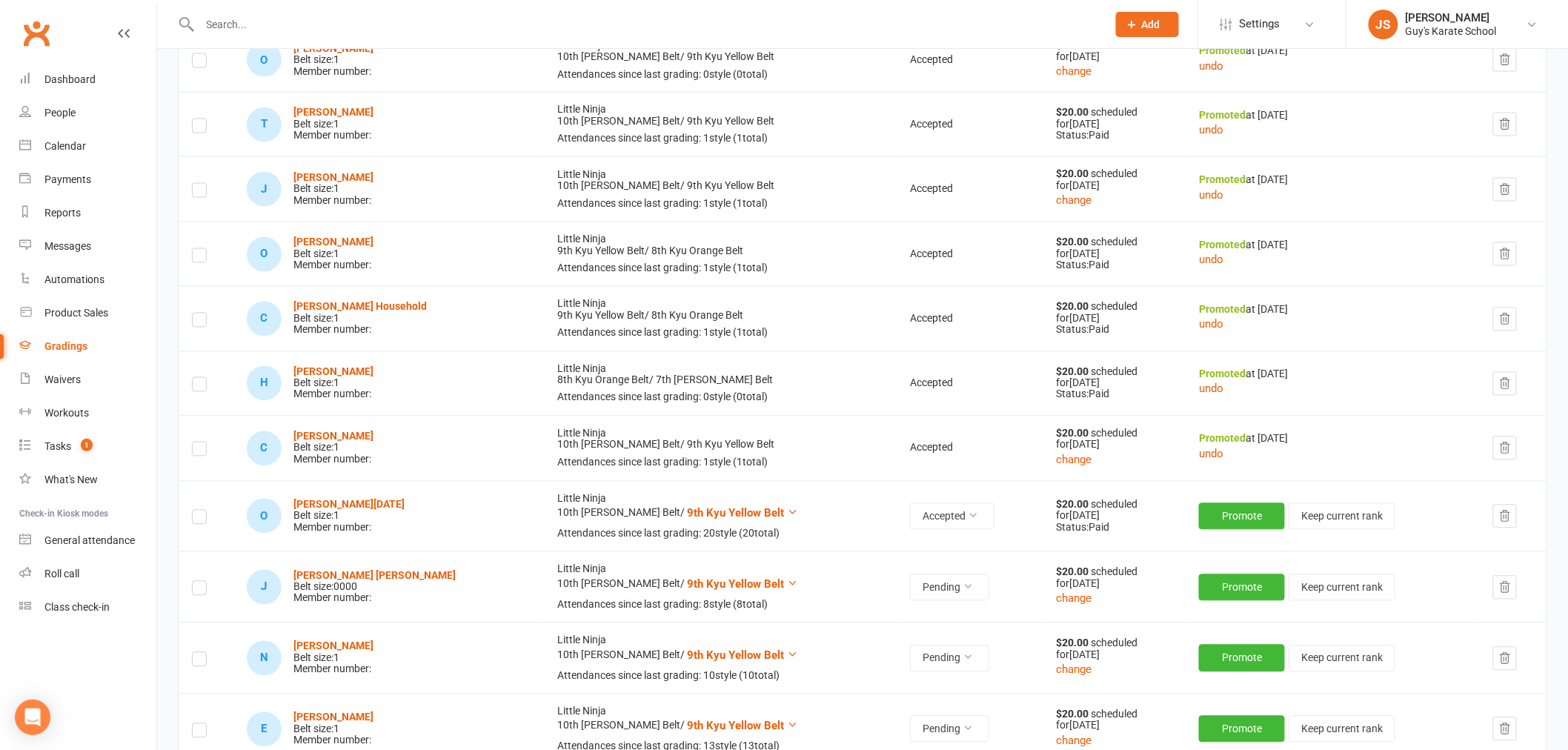
scroll to position [1323, 0]
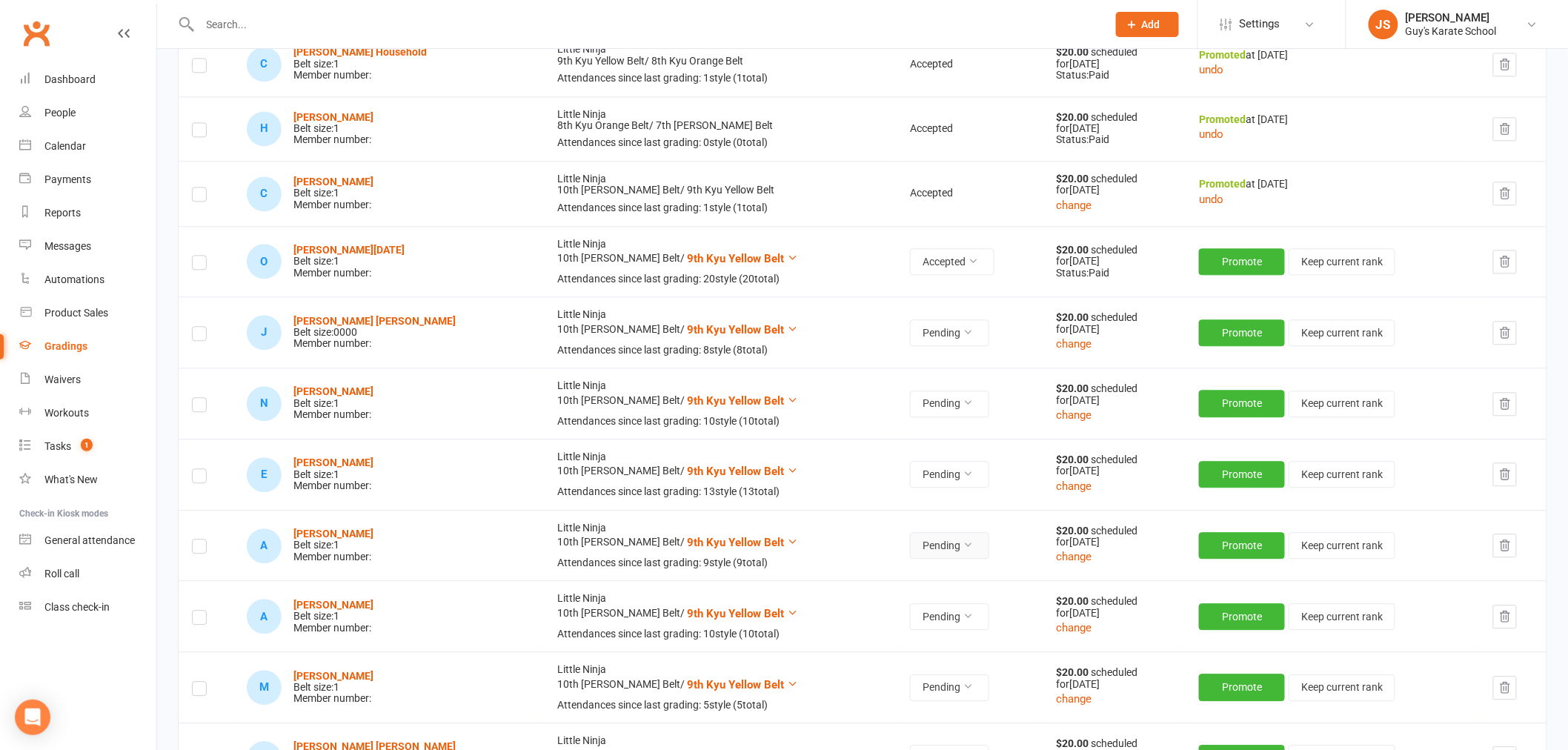
click at [910, 538] on button "Pending" at bounding box center [949, 545] width 79 height 27
click at [809, 584] on link "Accepted" at bounding box center [849, 580] width 146 height 29
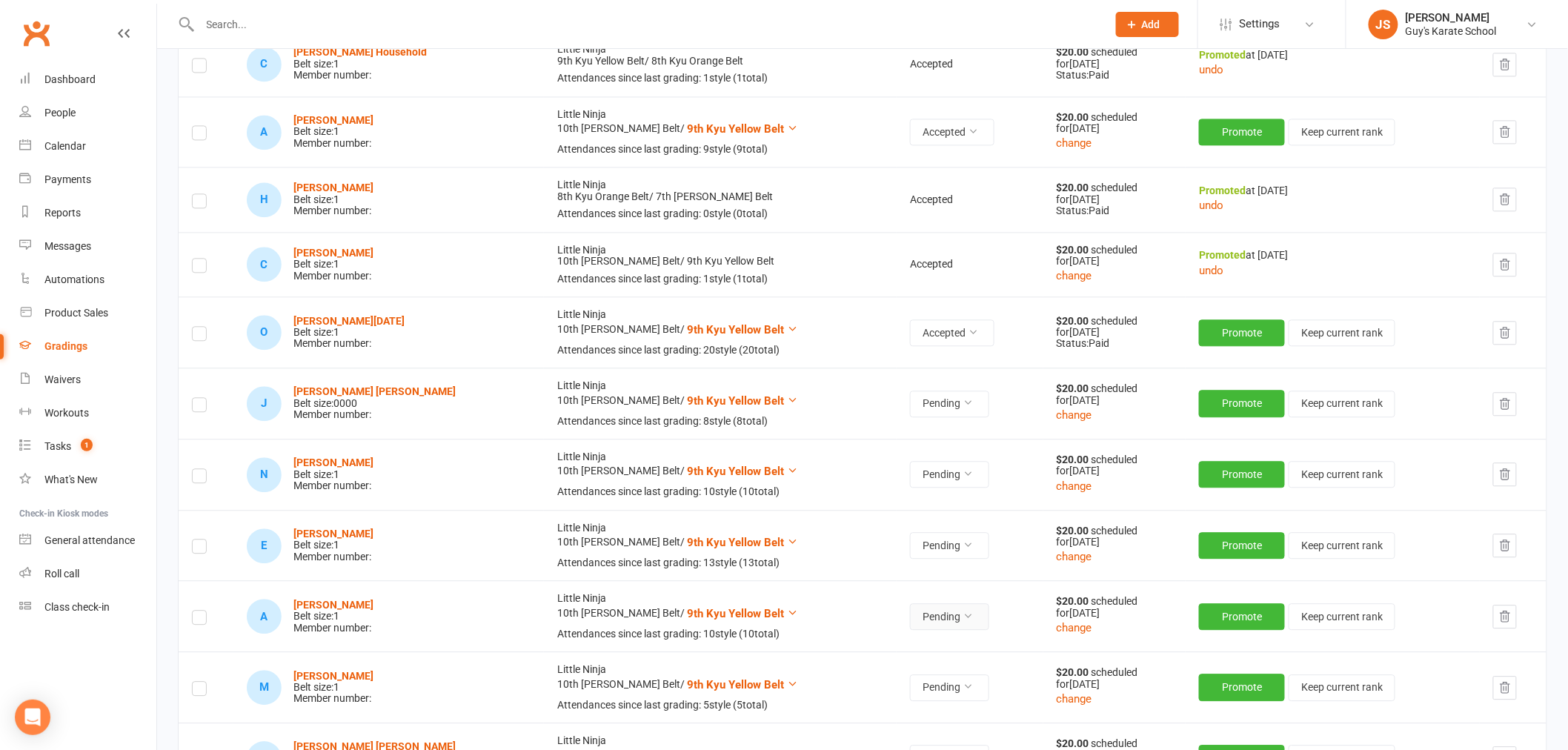
click at [916, 628] on button "Pending" at bounding box center [949, 616] width 79 height 27
click at [856, 650] on link "Accepted" at bounding box center [849, 650] width 146 height 29
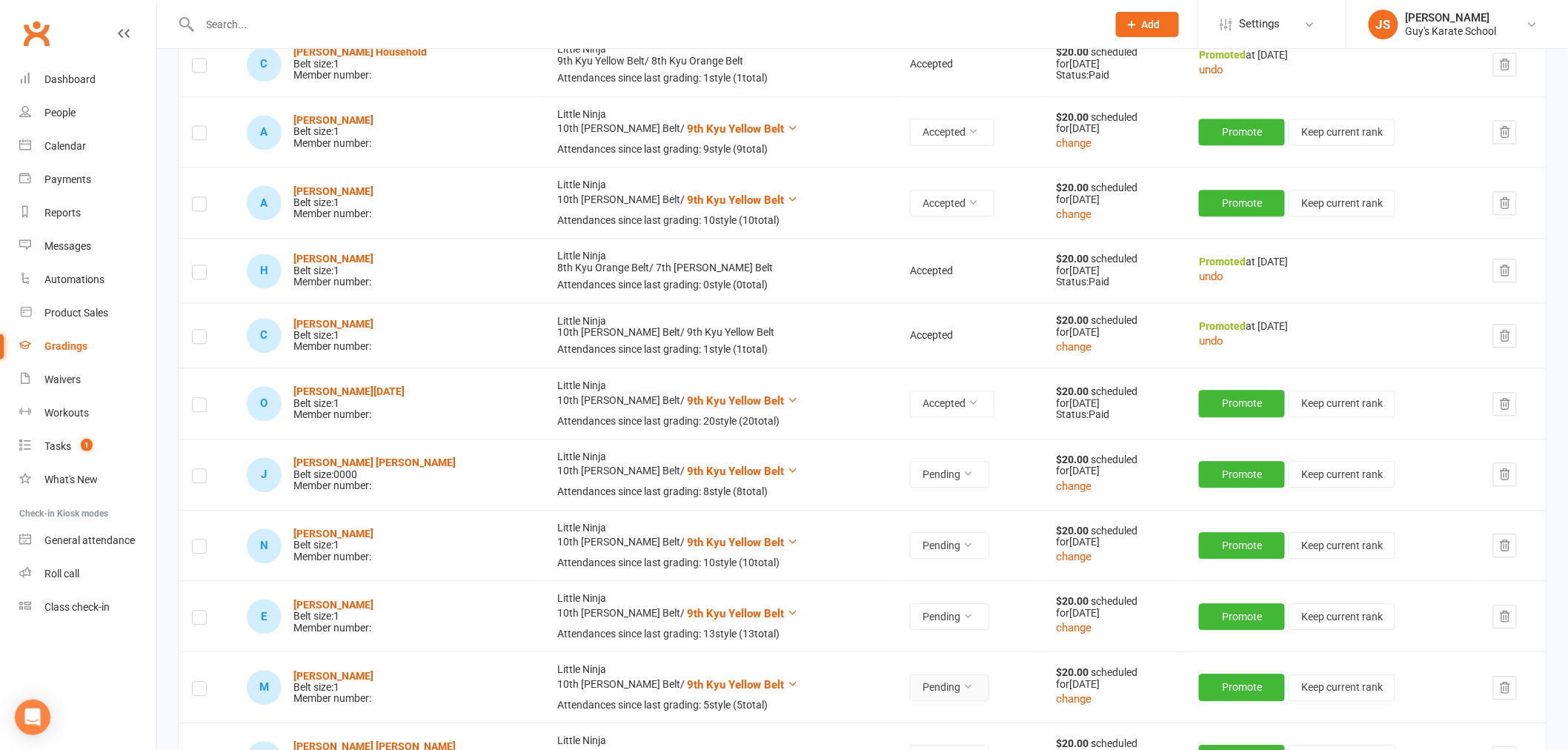
click at [935, 695] on button "Pending" at bounding box center [949, 688] width 79 height 27
click at [876, 718] on link "Accepted" at bounding box center [849, 722] width 146 height 29
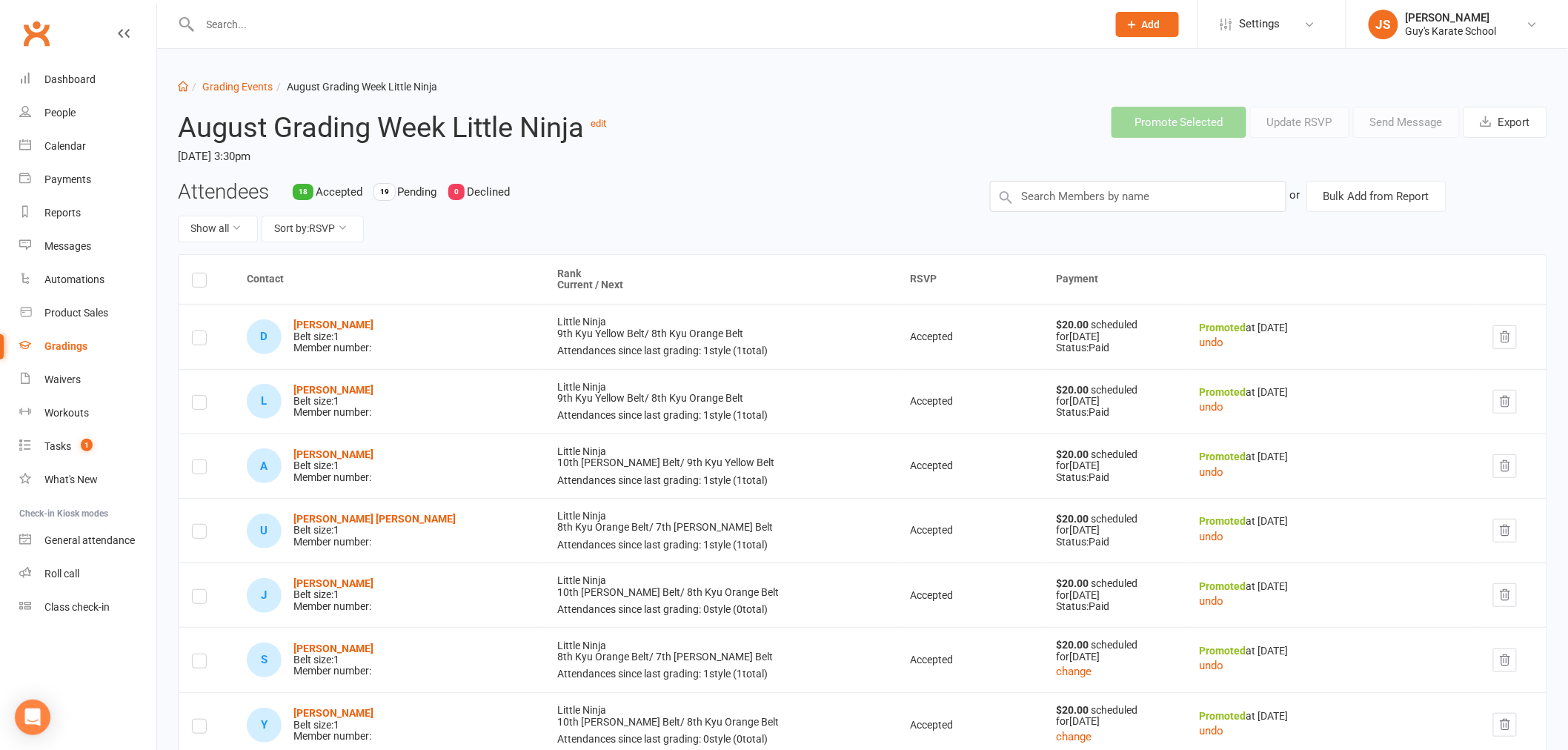
scroll to position [0, 0]
click at [76, 146] on div "Calendar" at bounding box center [65, 146] width 41 height 12
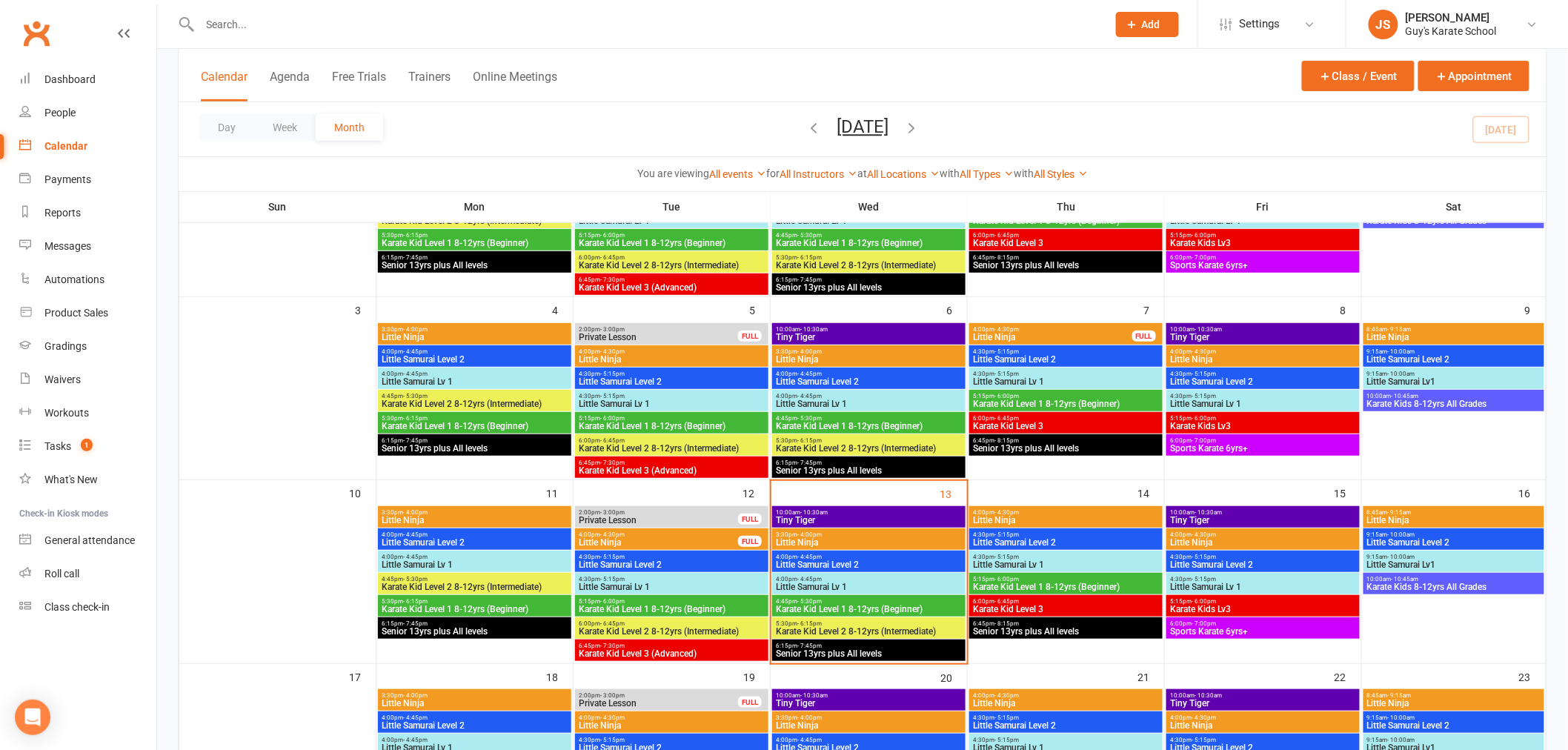
scroll to position [247, 0]
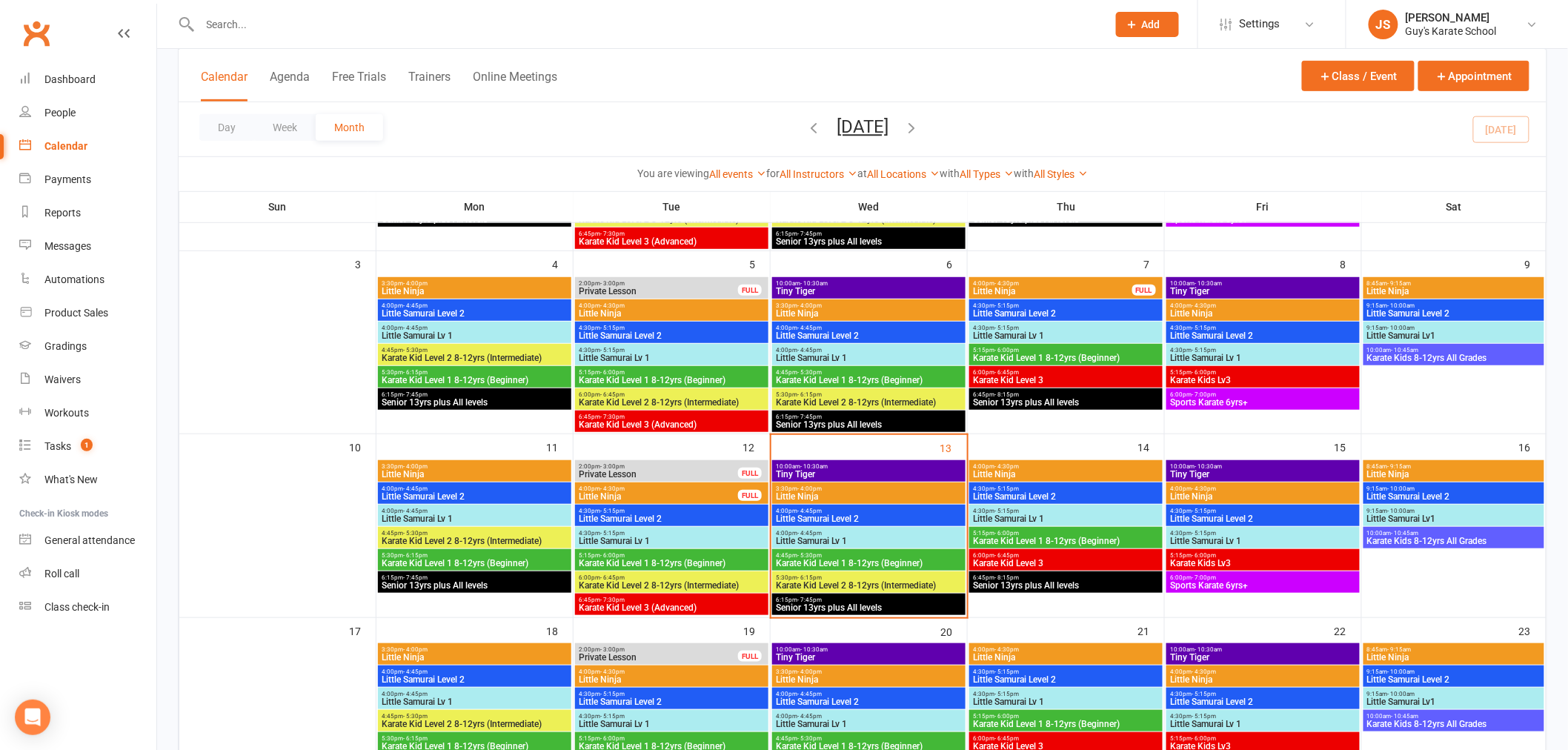
click at [803, 489] on span "- 4:00pm" at bounding box center [809, 488] width 25 height 6
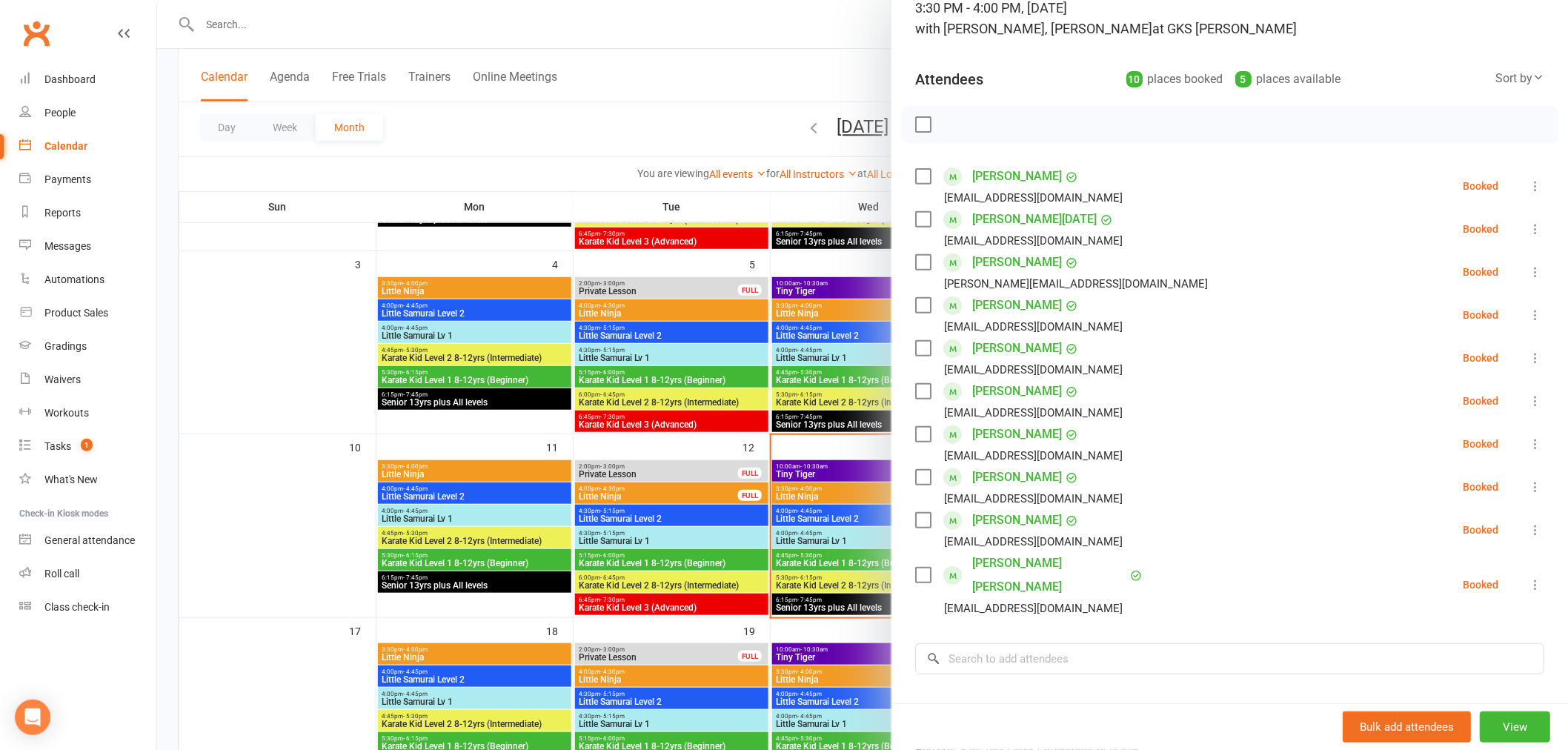
scroll to position [82, 0]
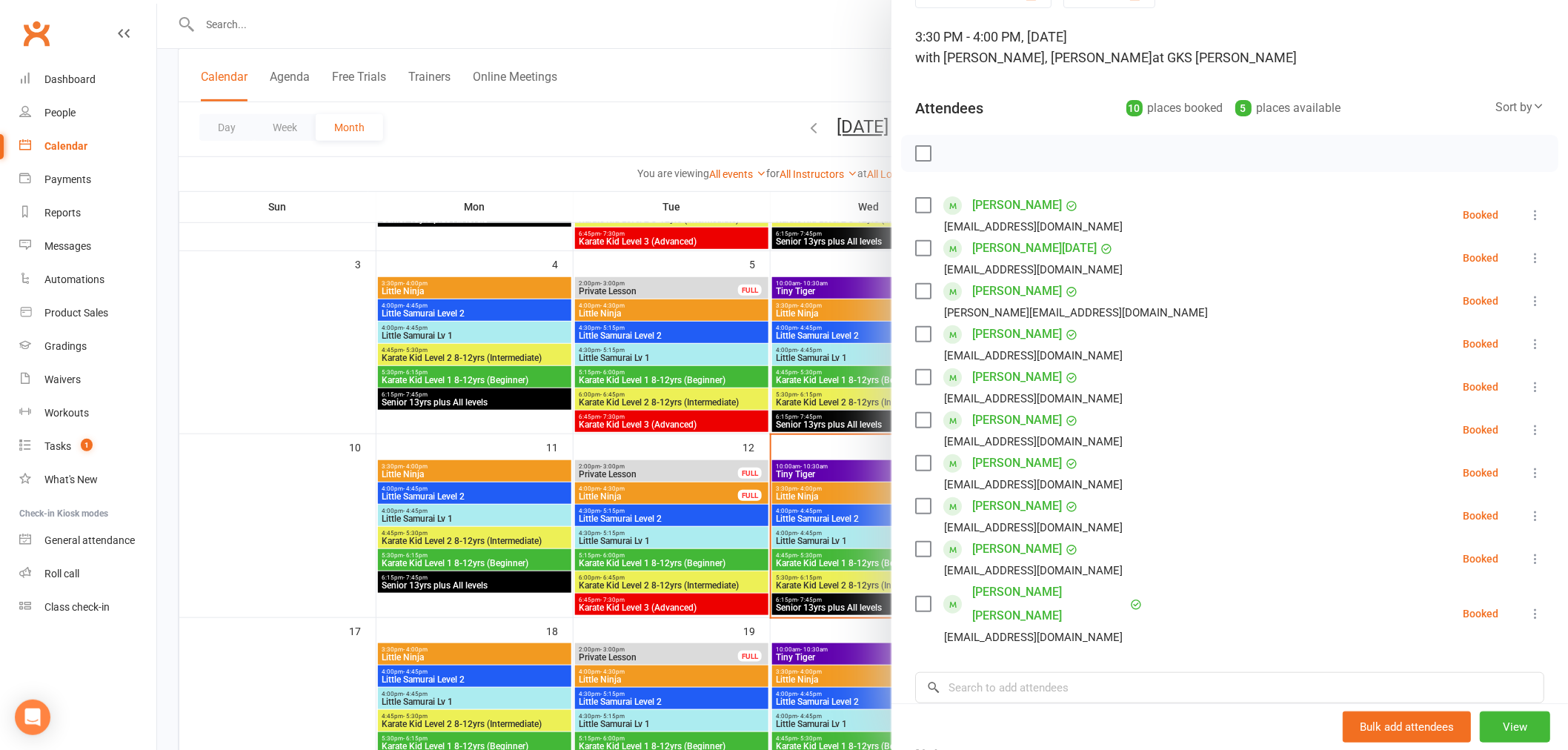
click at [1528, 254] on icon at bounding box center [1535, 258] width 15 height 15
click at [1473, 349] on link "Check in" at bounding box center [1463, 346] width 159 height 29
click at [1528, 433] on icon at bounding box center [1535, 430] width 15 height 15
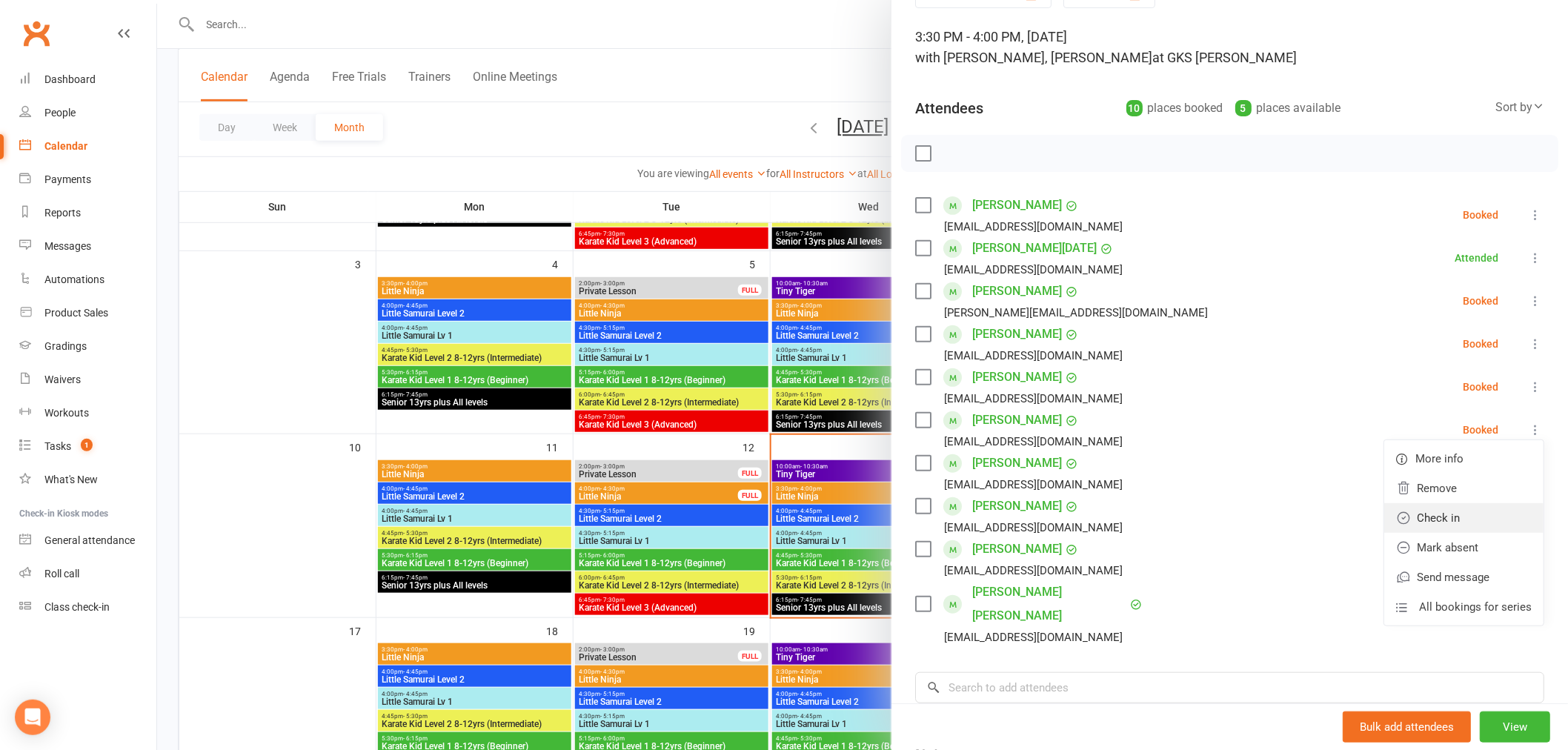
click at [1432, 508] on link "Check in" at bounding box center [1463, 517] width 159 height 29
click at [1528, 516] on icon at bounding box center [1535, 515] width 15 height 15
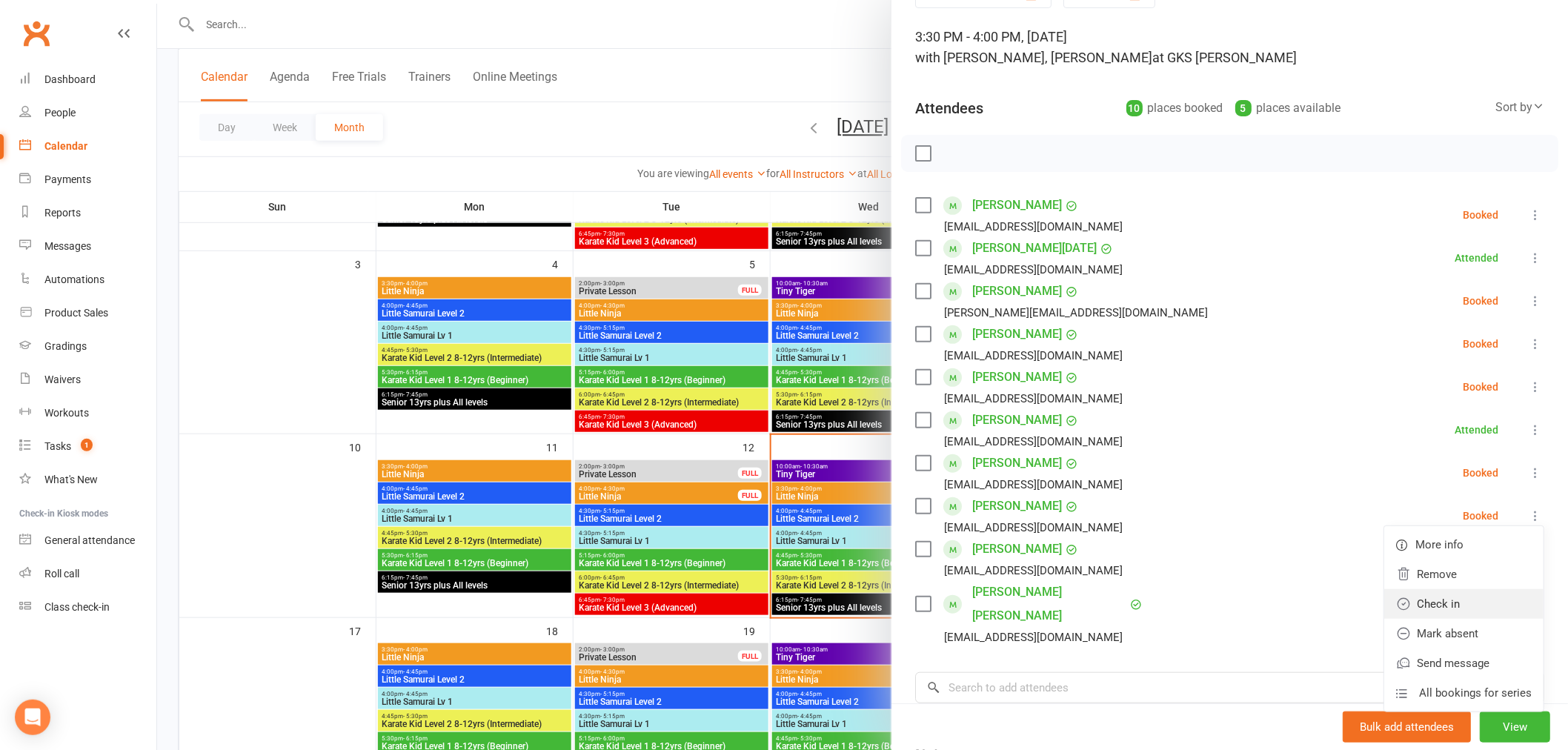
click at [1470, 597] on link "Check in" at bounding box center [1463, 604] width 159 height 29
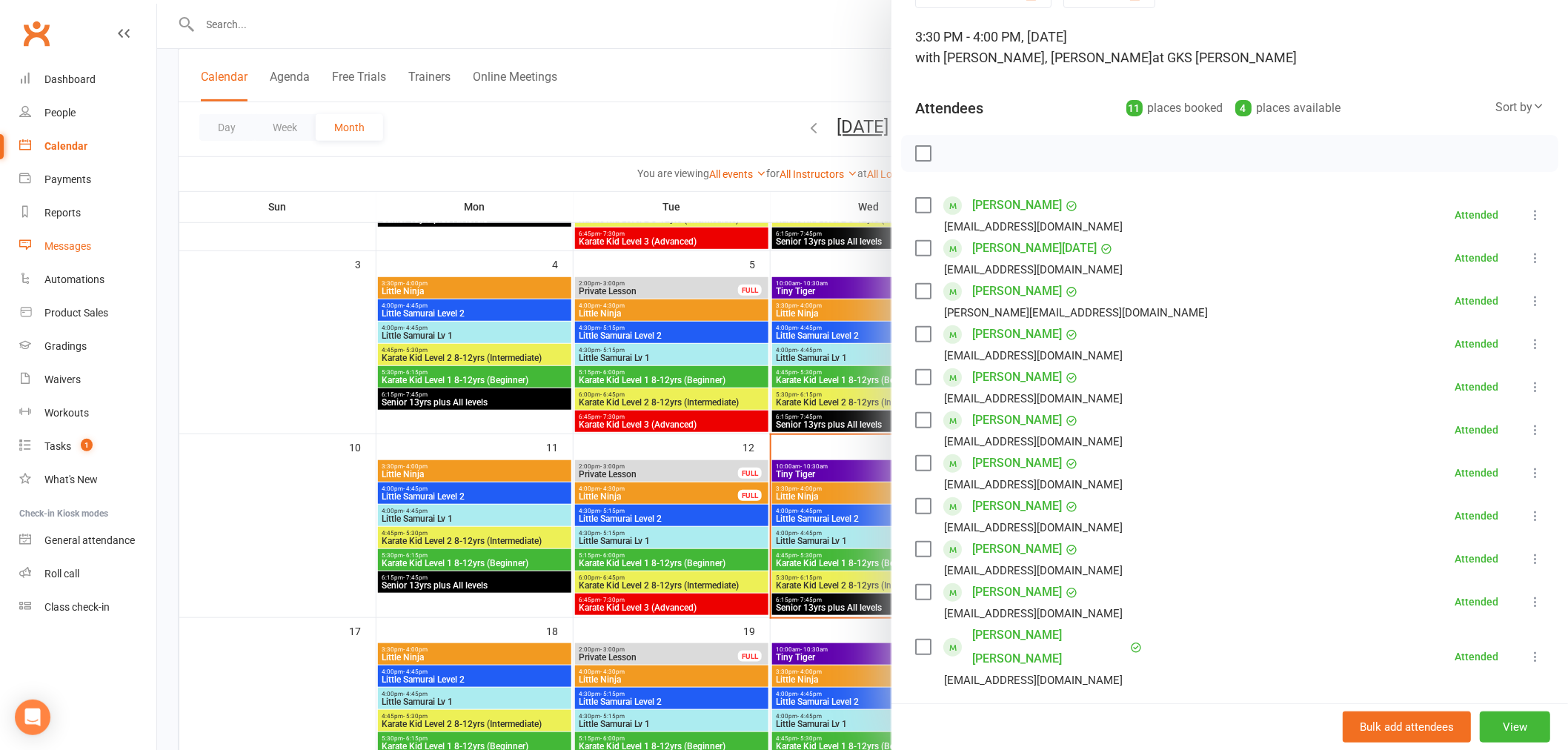
click at [62, 248] on div "Messages" at bounding box center [67, 245] width 47 height 12
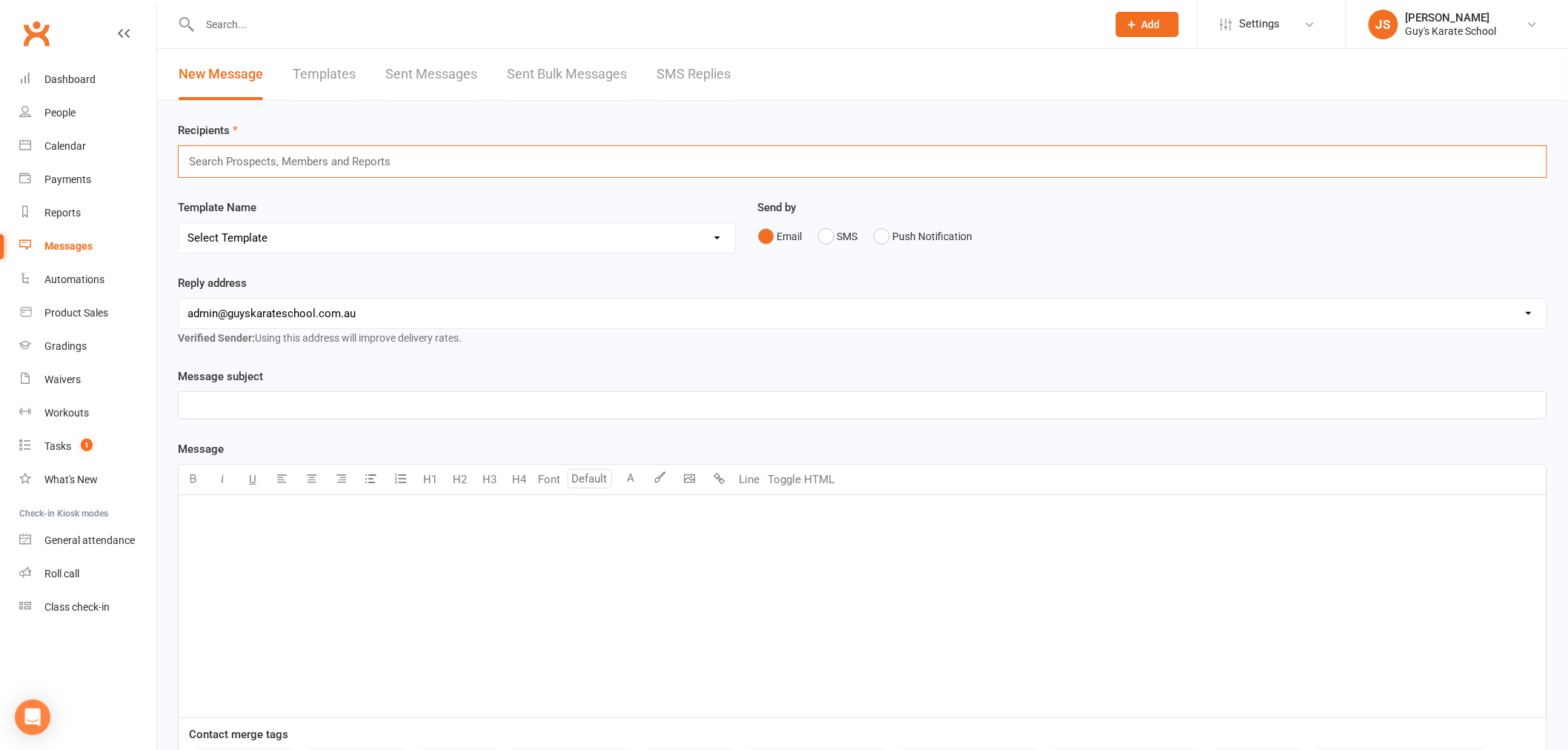
click at [224, 161] on input "text" at bounding box center [296, 161] width 217 height 19
click at [219, 157] on input "bl" at bounding box center [213, 161] width 51 height 19
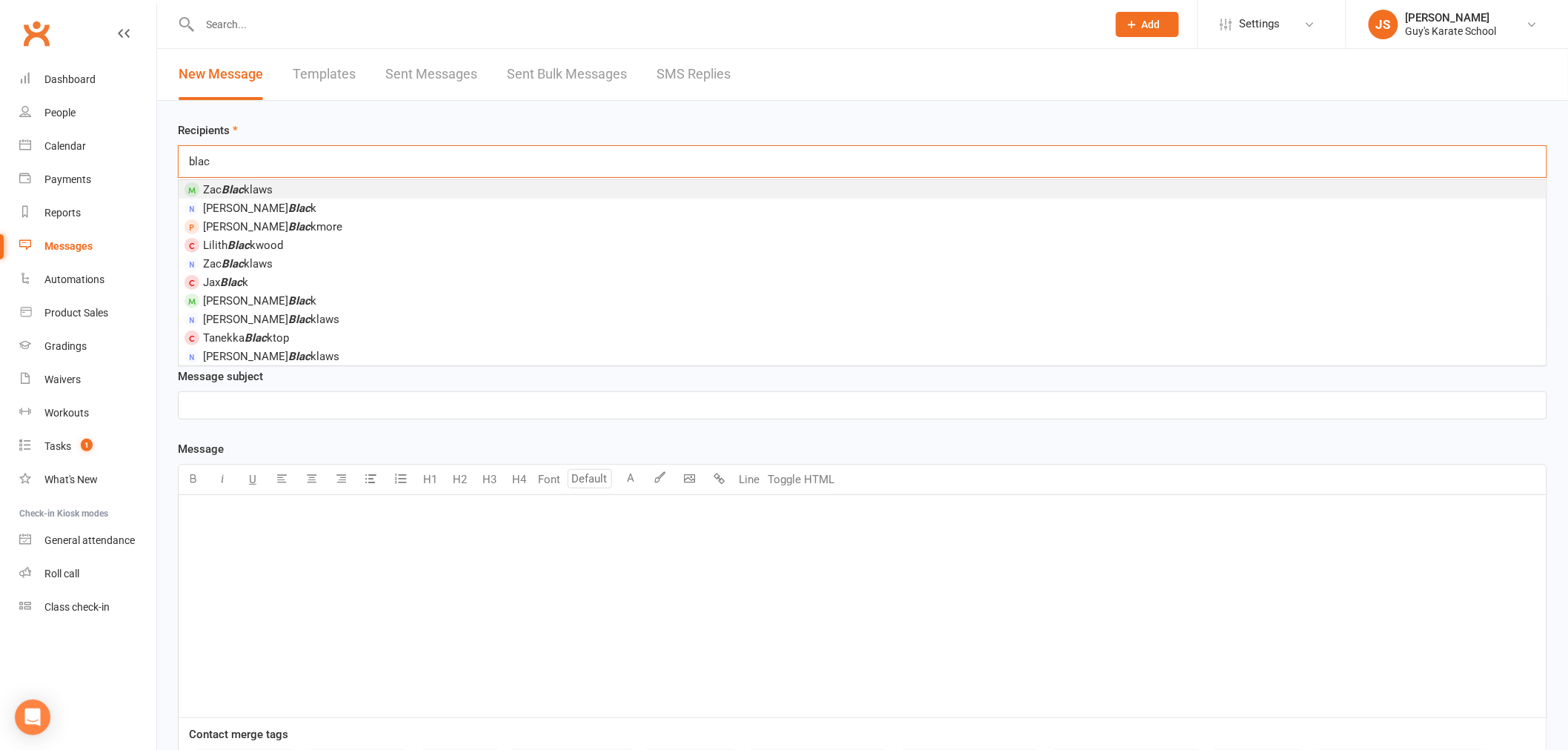
type input "blac"
click at [294, 123] on div "Recipients blac blac Zac Blac klaws [PERSON_NAME] Blac k [PERSON_NAME] Blac kmo…" at bounding box center [862, 150] width 1369 height 56
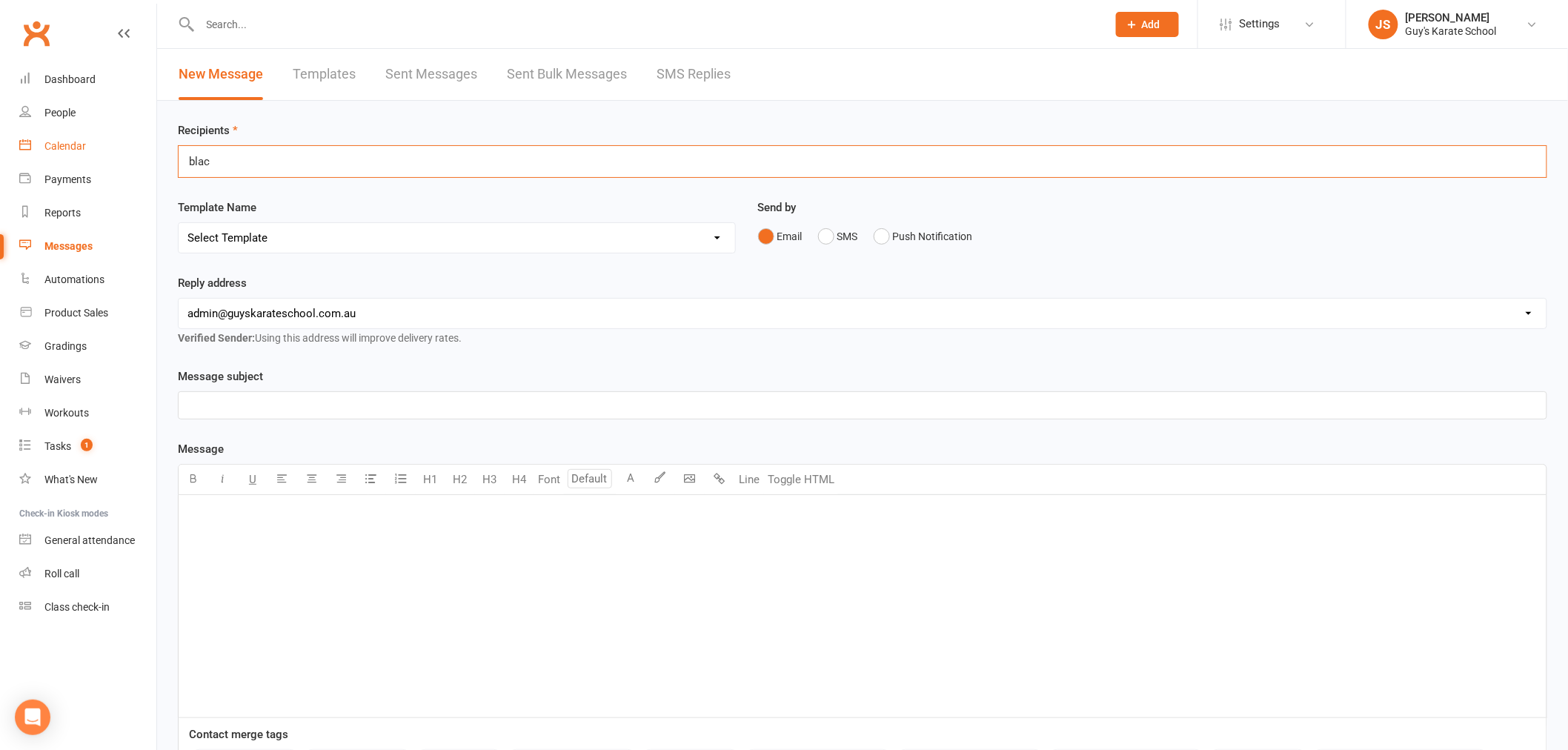
drag, startPoint x: 216, startPoint y: 159, endPoint x: 108, endPoint y: 158, distance: 108.0
click at [119, 161] on ui-view "Prospect Member Non-attending contact Class / event Appointment Grading event T…" at bounding box center [784, 461] width 1568 height 915
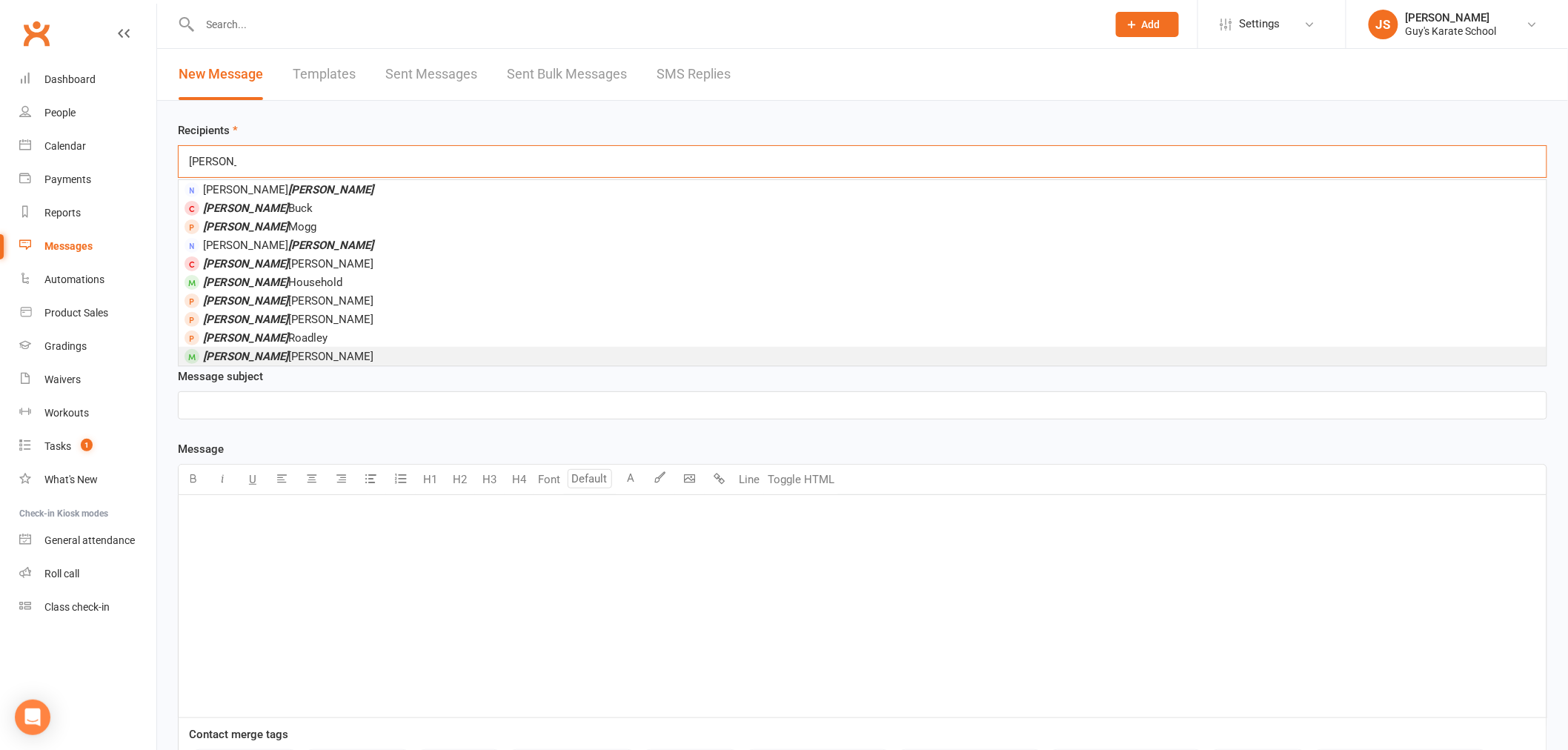
type input "[PERSON_NAME]"
click at [259, 350] on span "[PERSON_NAME] [PERSON_NAME]" at bounding box center [288, 356] width 170 height 13
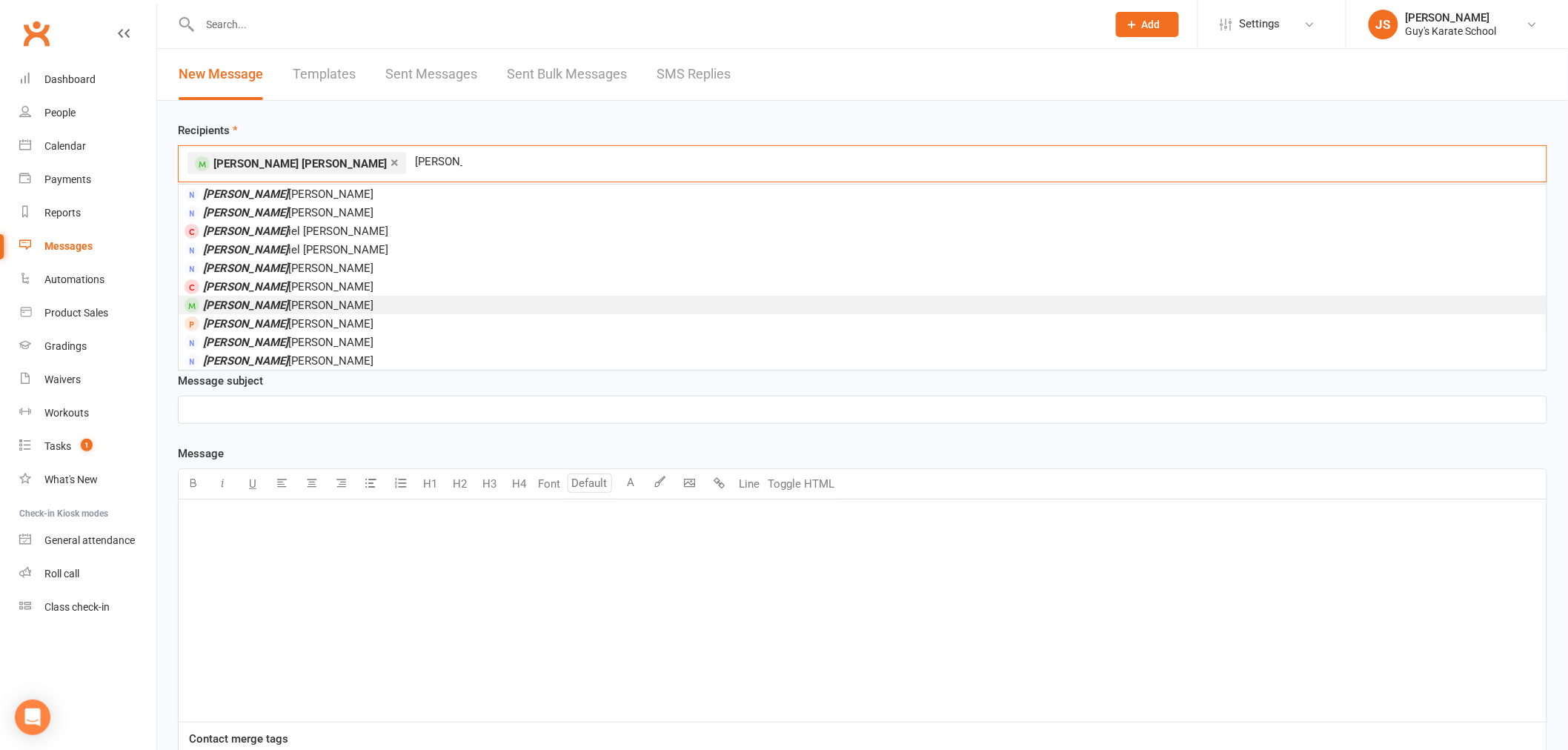
type input "[PERSON_NAME]"
click at [248, 302] on span "[PERSON_NAME] iel [PERSON_NAME]" at bounding box center [288, 305] width 170 height 13
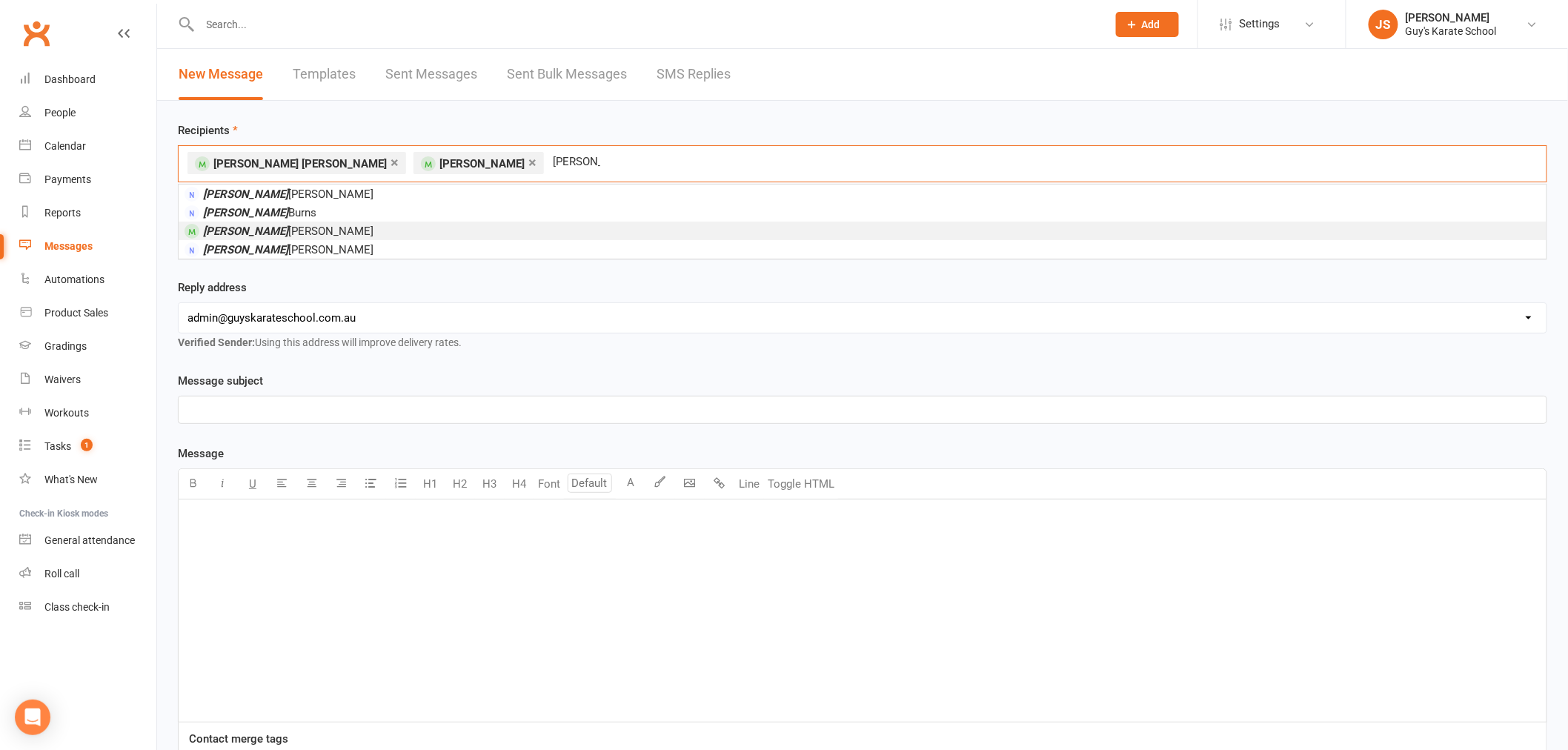
type input "[PERSON_NAME]"
click at [248, 231] on span "[PERSON_NAME]" at bounding box center [288, 231] width 170 height 13
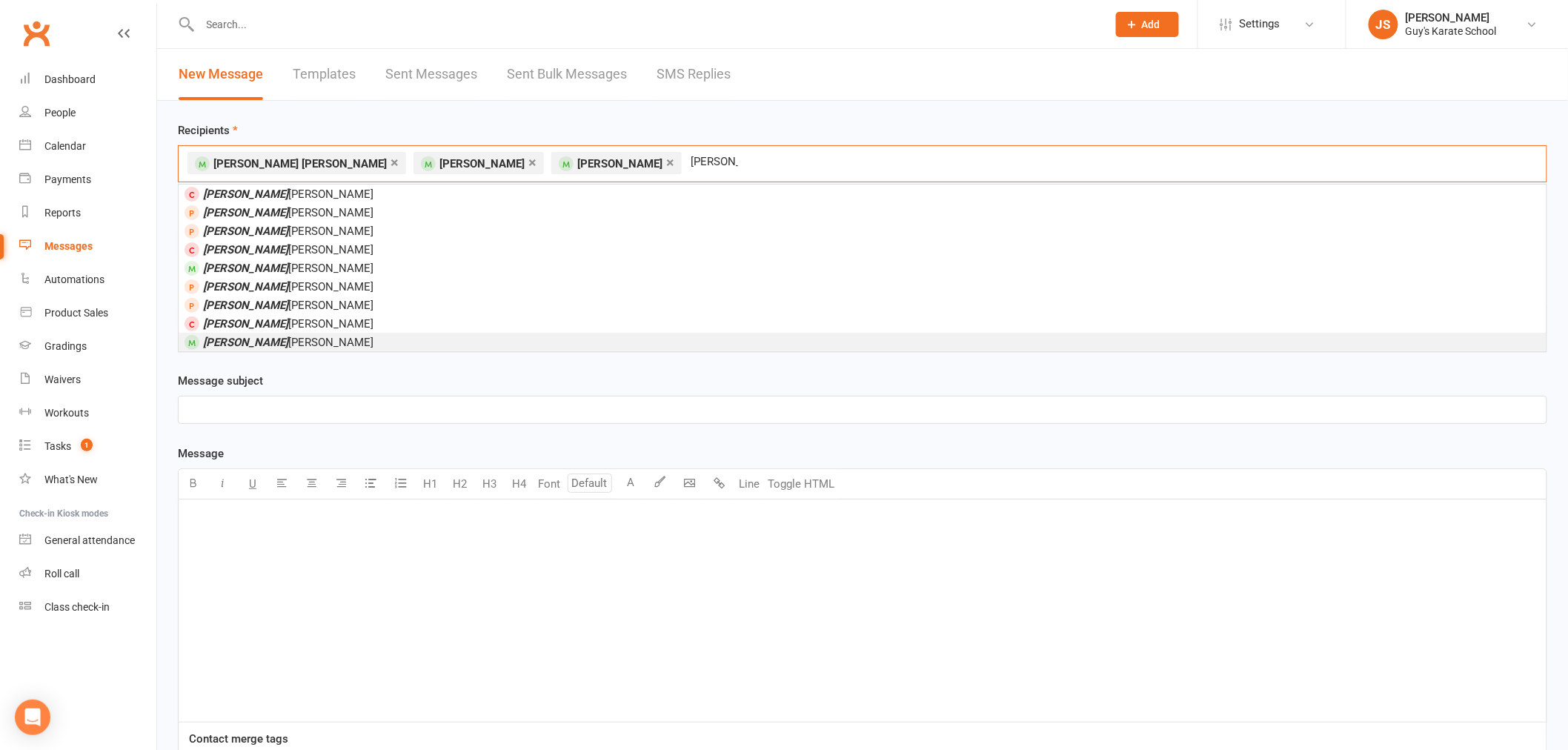
type input "[PERSON_NAME]"
click at [242, 339] on span "[PERSON_NAME] [PERSON_NAME]" at bounding box center [288, 342] width 170 height 13
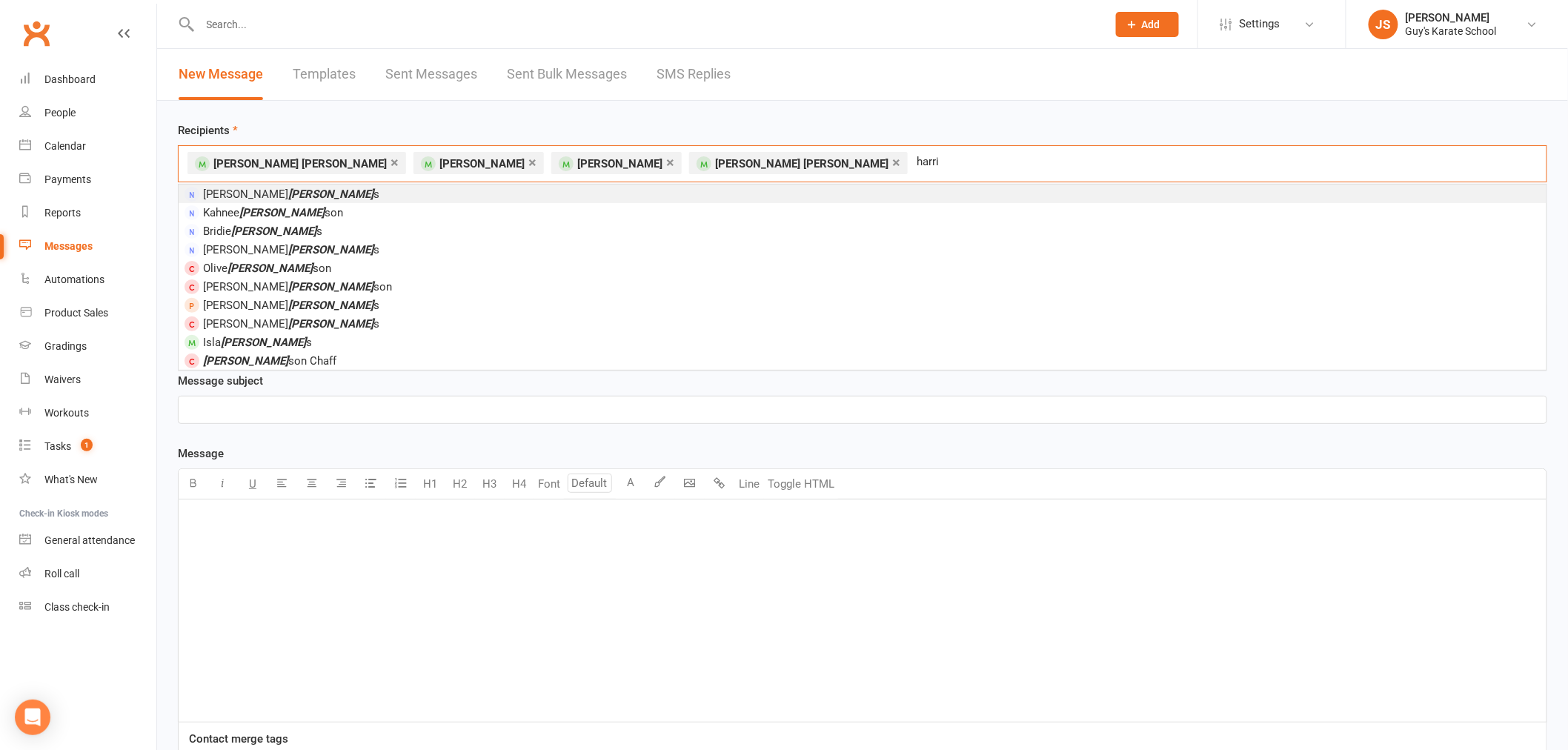
drag, startPoint x: 730, startPoint y: 161, endPoint x: 695, endPoint y: 163, distance: 35.1
click at [915, 163] on input "harri" at bounding box center [941, 161] width 51 height 19
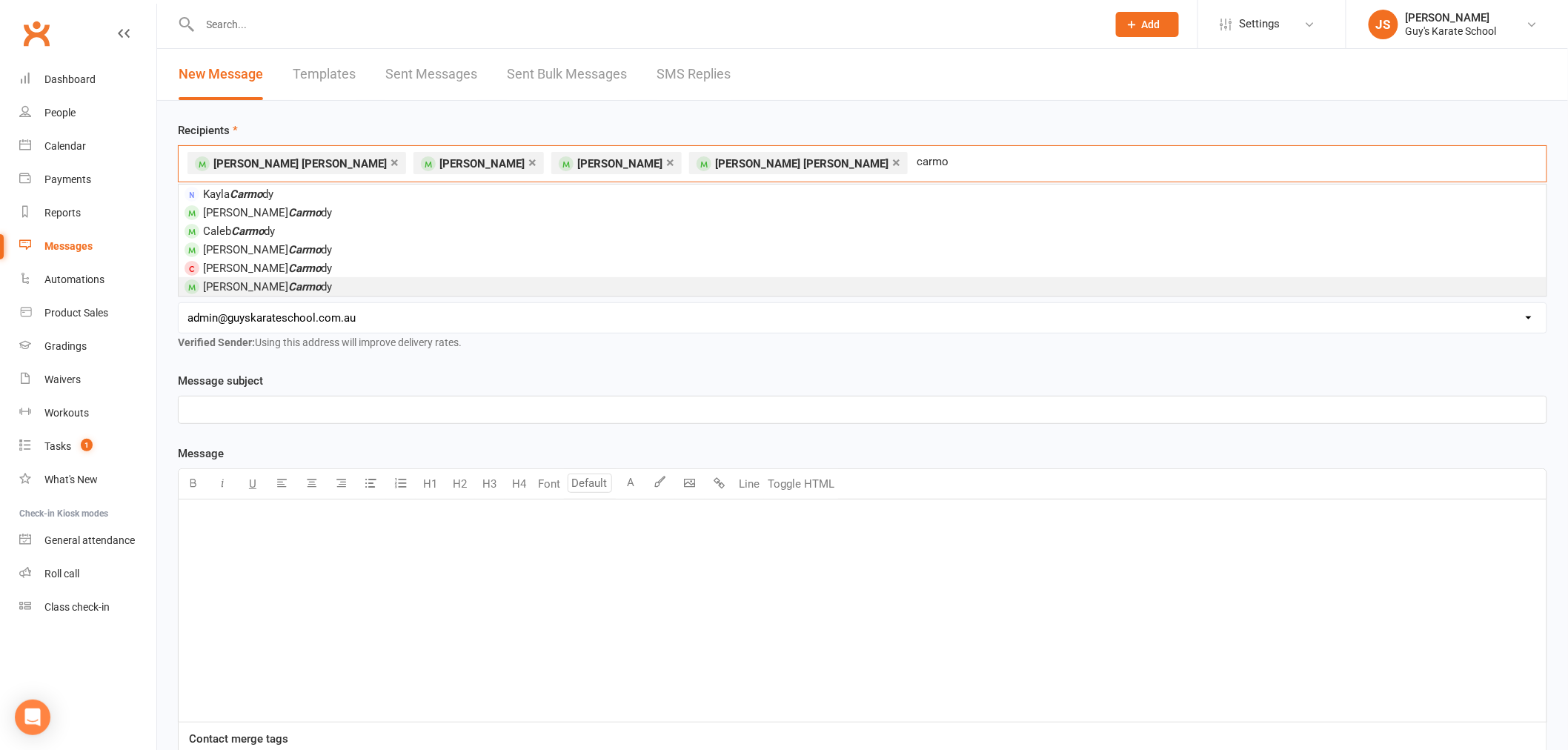
type input "carmo"
click at [288, 285] on em "Carmo" at bounding box center [304, 286] width 32 height 13
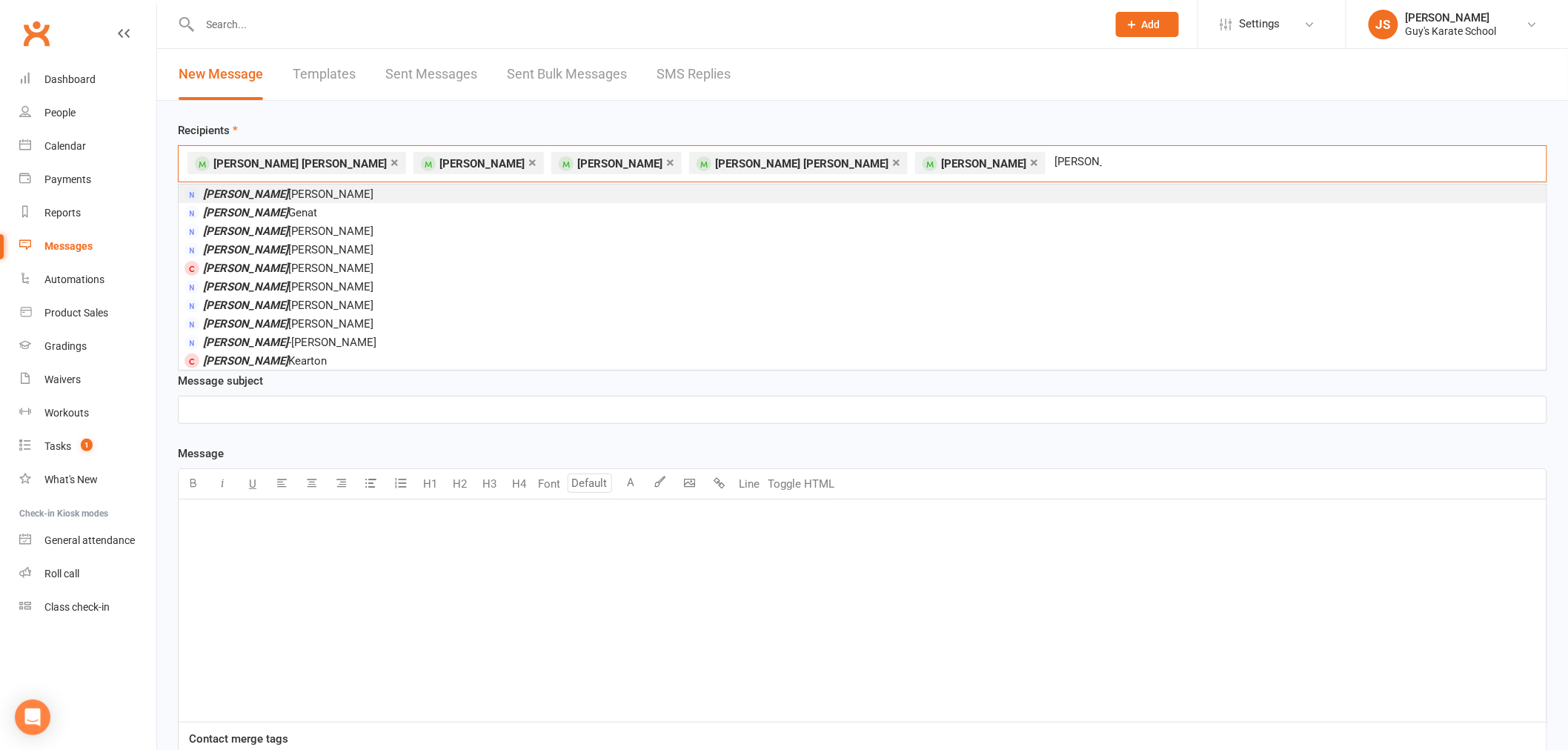
drag, startPoint x: 834, startPoint y: 165, endPoint x: 820, endPoint y: 165, distance: 14.0
click at [820, 165] on div "× [PERSON_NAME] [PERSON_NAME] × [PERSON_NAME] × [PERSON_NAME] × [PERSON_NAME] […" at bounding box center [862, 164] width 1369 height 37
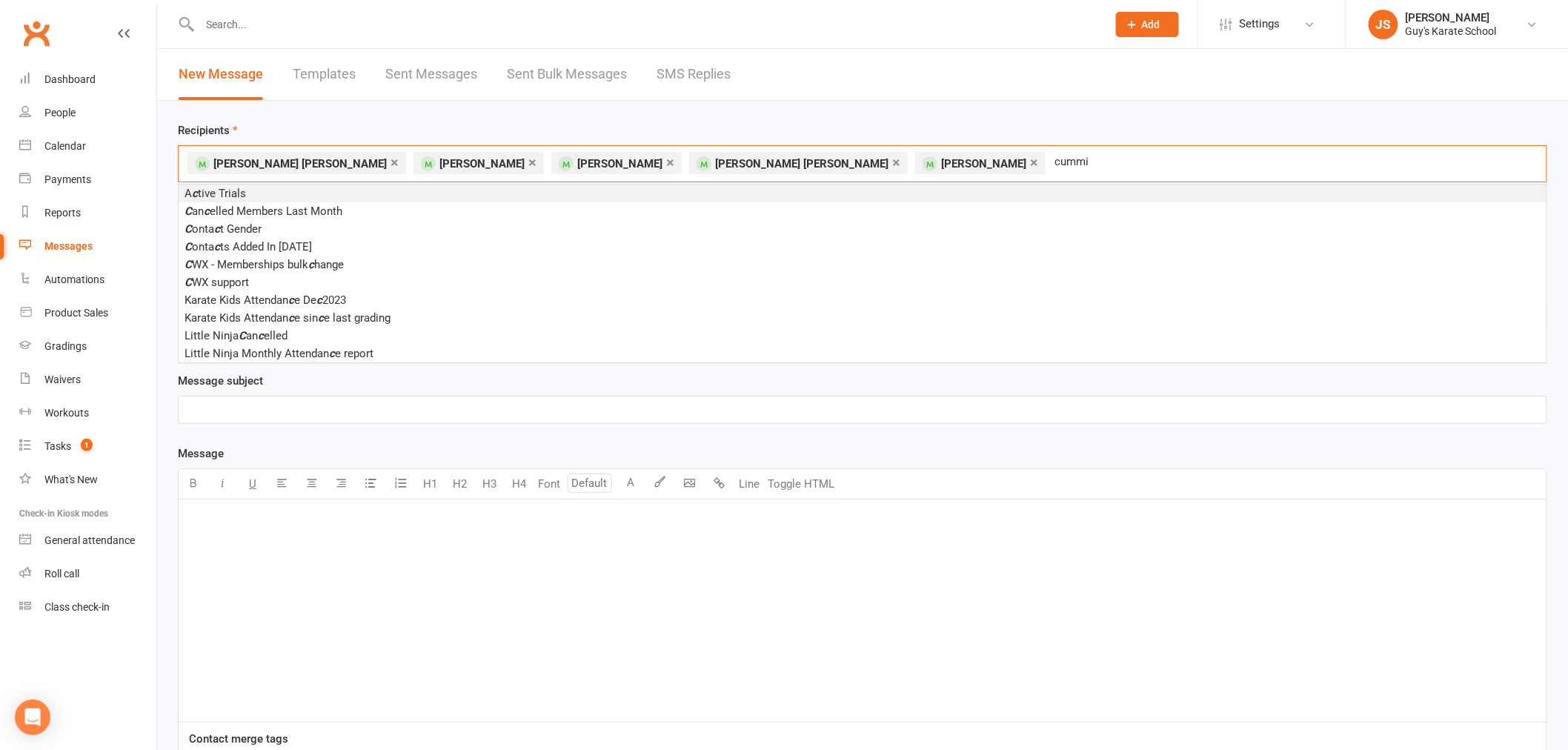
type input "cummin"
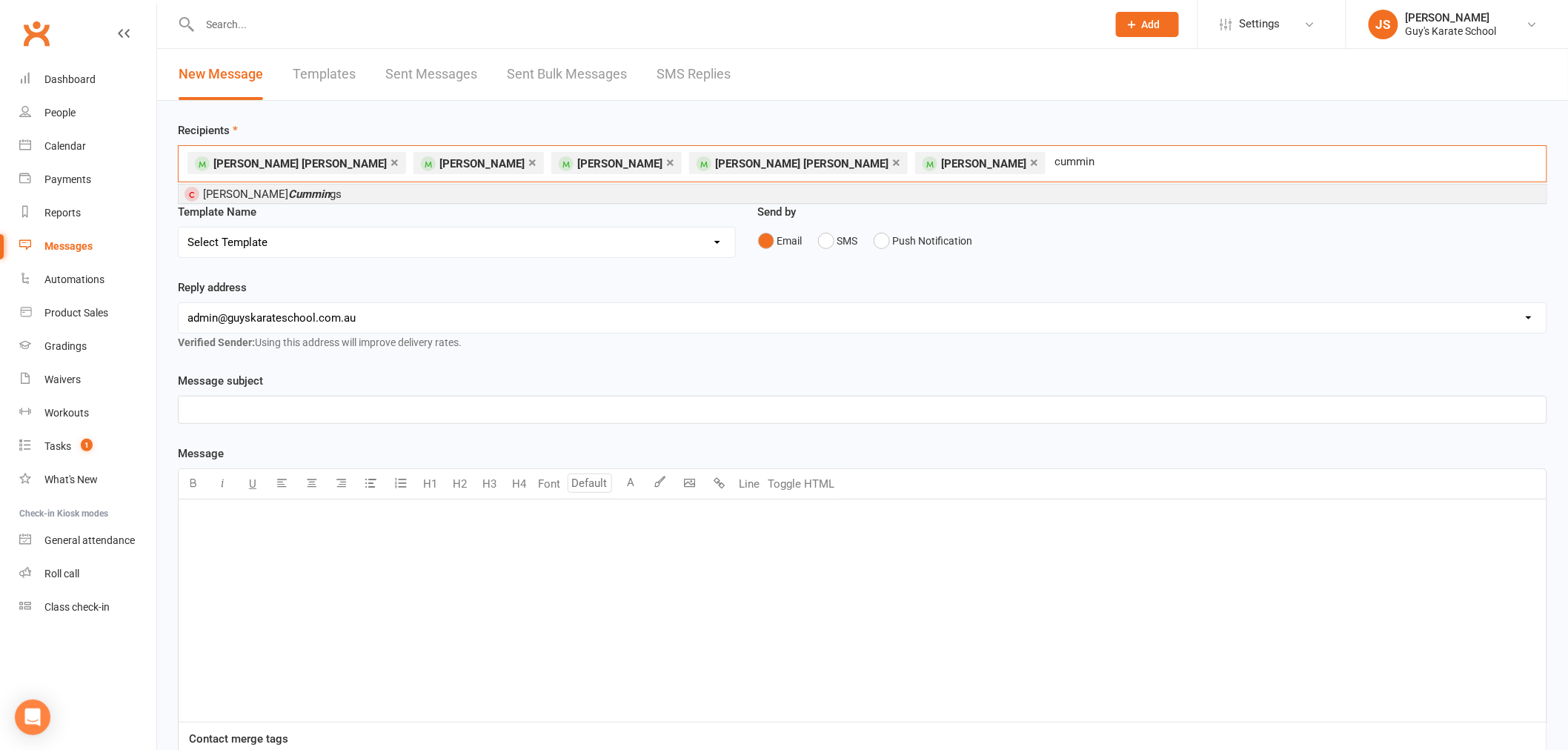
drag, startPoint x: 880, startPoint y: 161, endPoint x: 828, endPoint y: 165, distance: 52.2
click at [828, 165] on div "× [PERSON_NAME] [PERSON_NAME] × [PERSON_NAME] × [PERSON_NAME] × [PERSON_NAME] […" at bounding box center [862, 164] width 1369 height 37
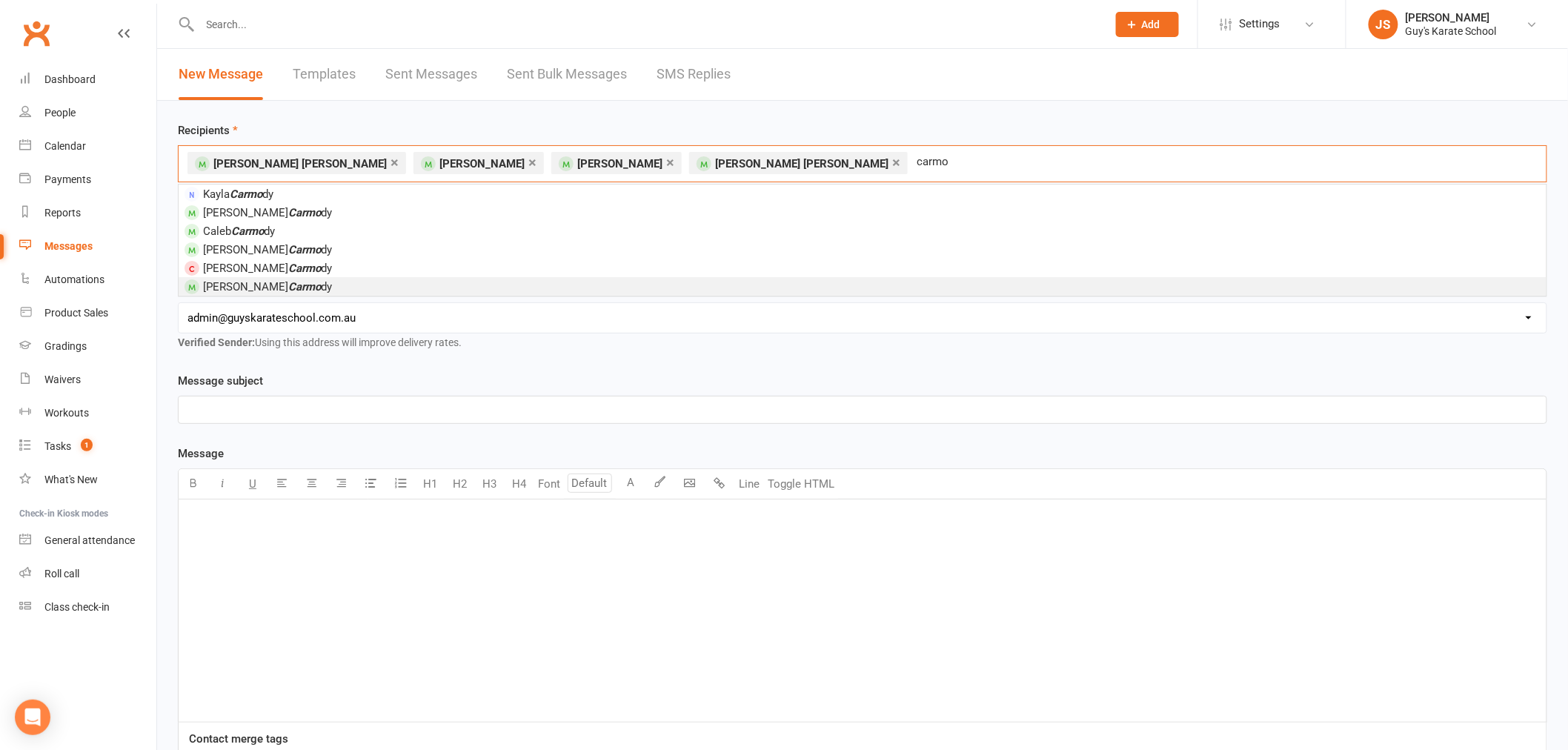
type input "carmo"
click at [288, 283] on em "Carmo" at bounding box center [304, 286] width 32 height 13
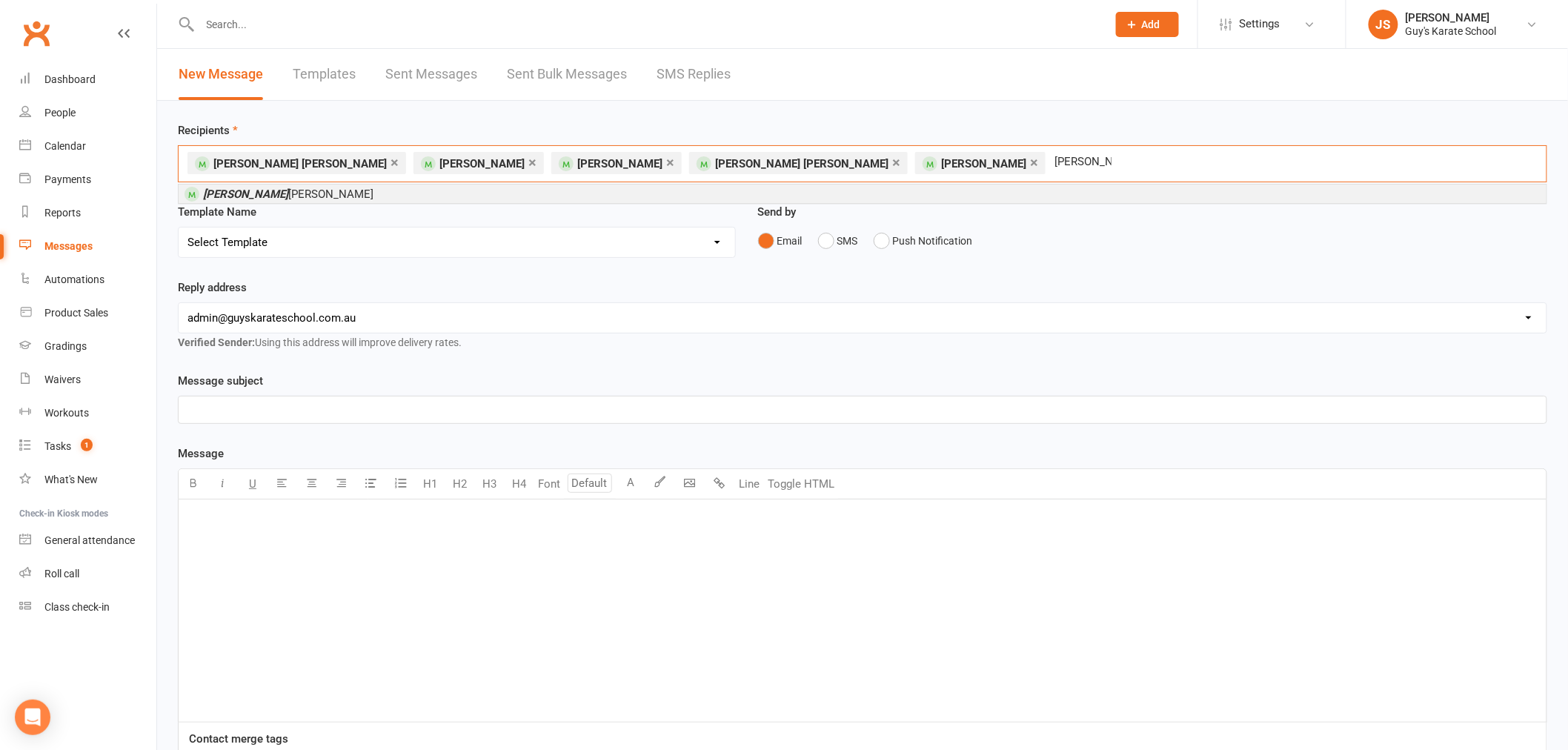
type input "[PERSON_NAME]"
click at [259, 191] on em "[PERSON_NAME]" at bounding box center [246, 194] width 85 height 13
